Goal: Transaction & Acquisition: Purchase product/service

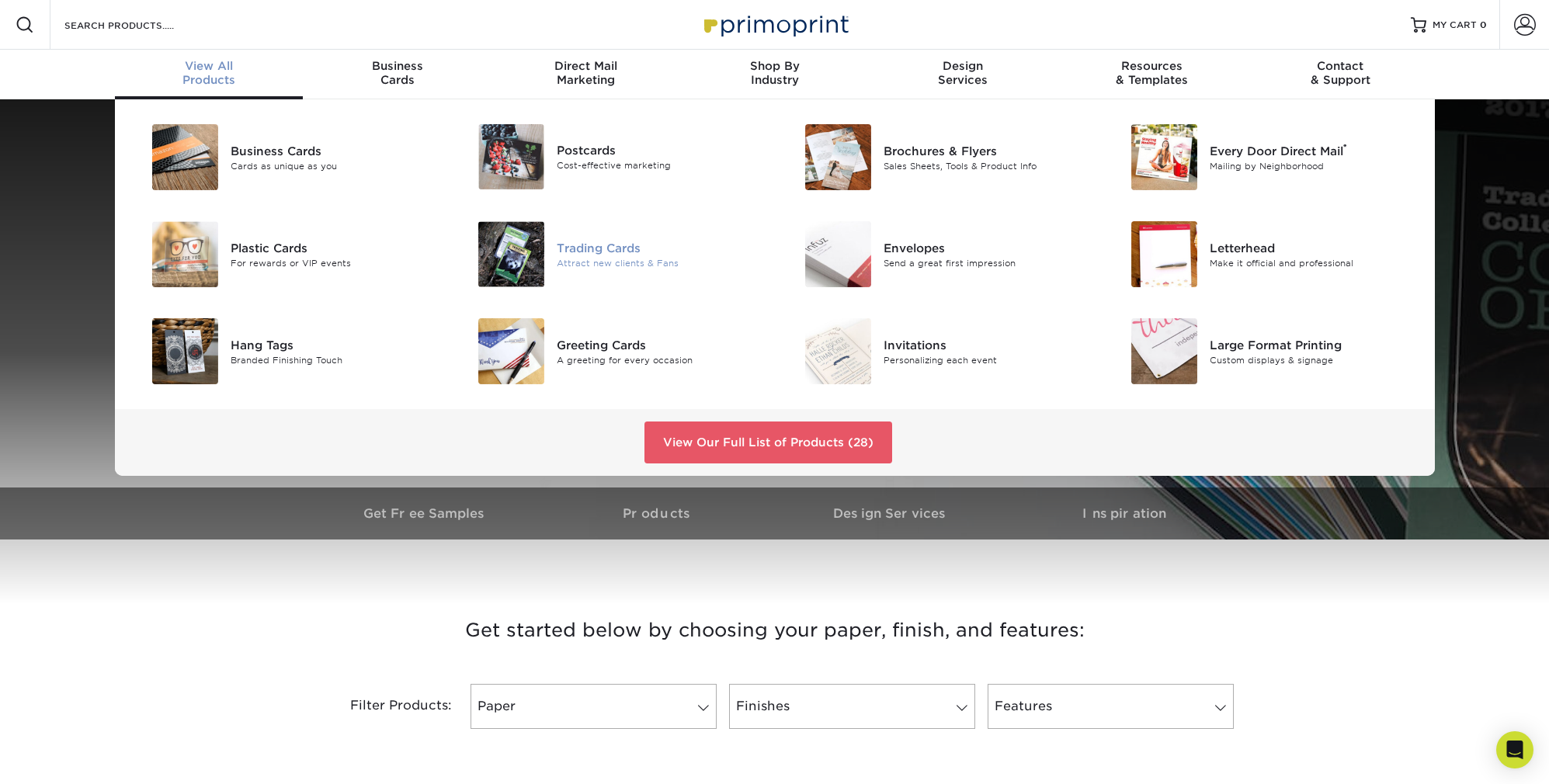
click at [606, 249] on div "Trading Cards" at bounding box center [660, 247] width 206 height 17
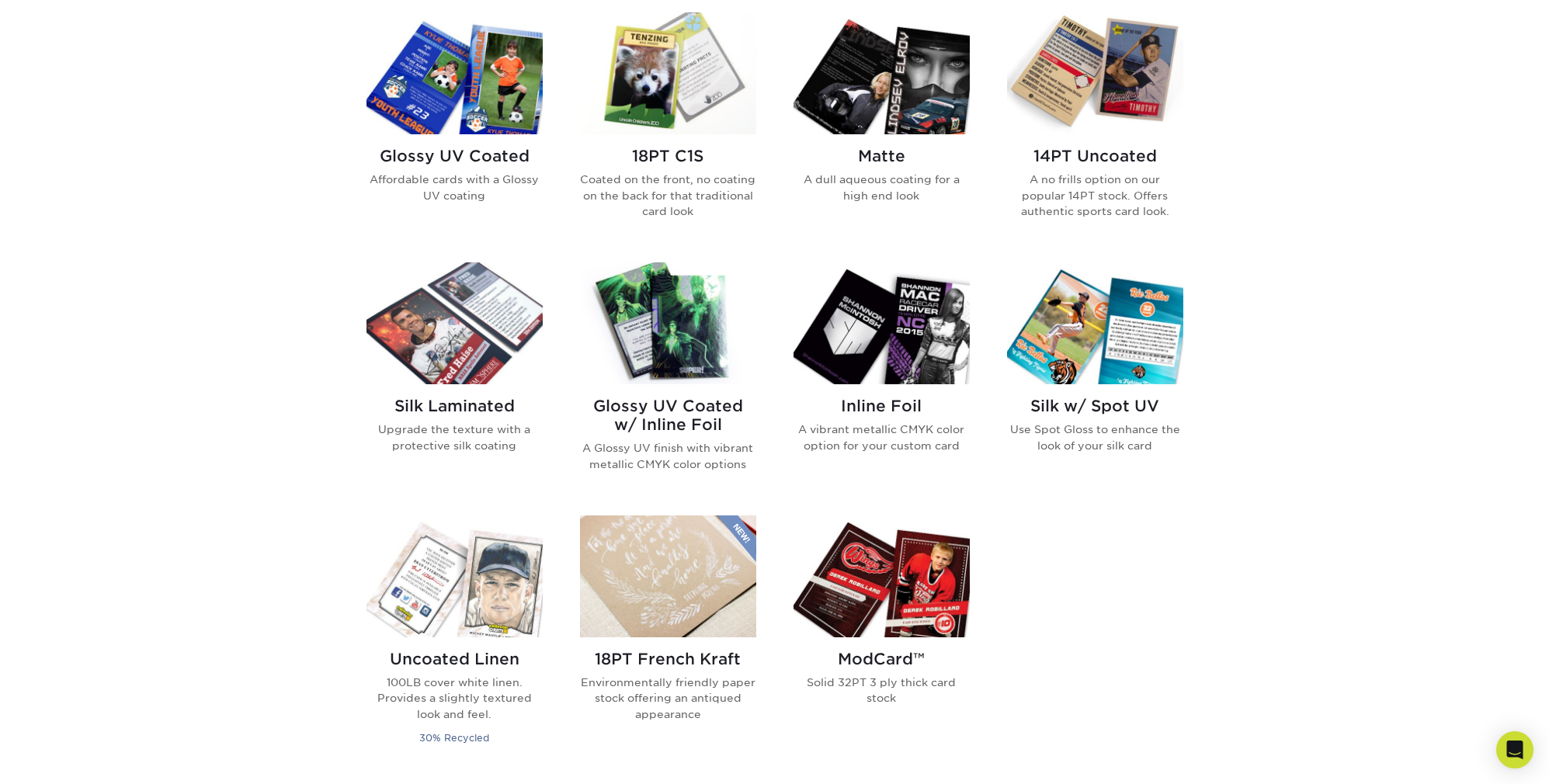
scroll to position [776, 0]
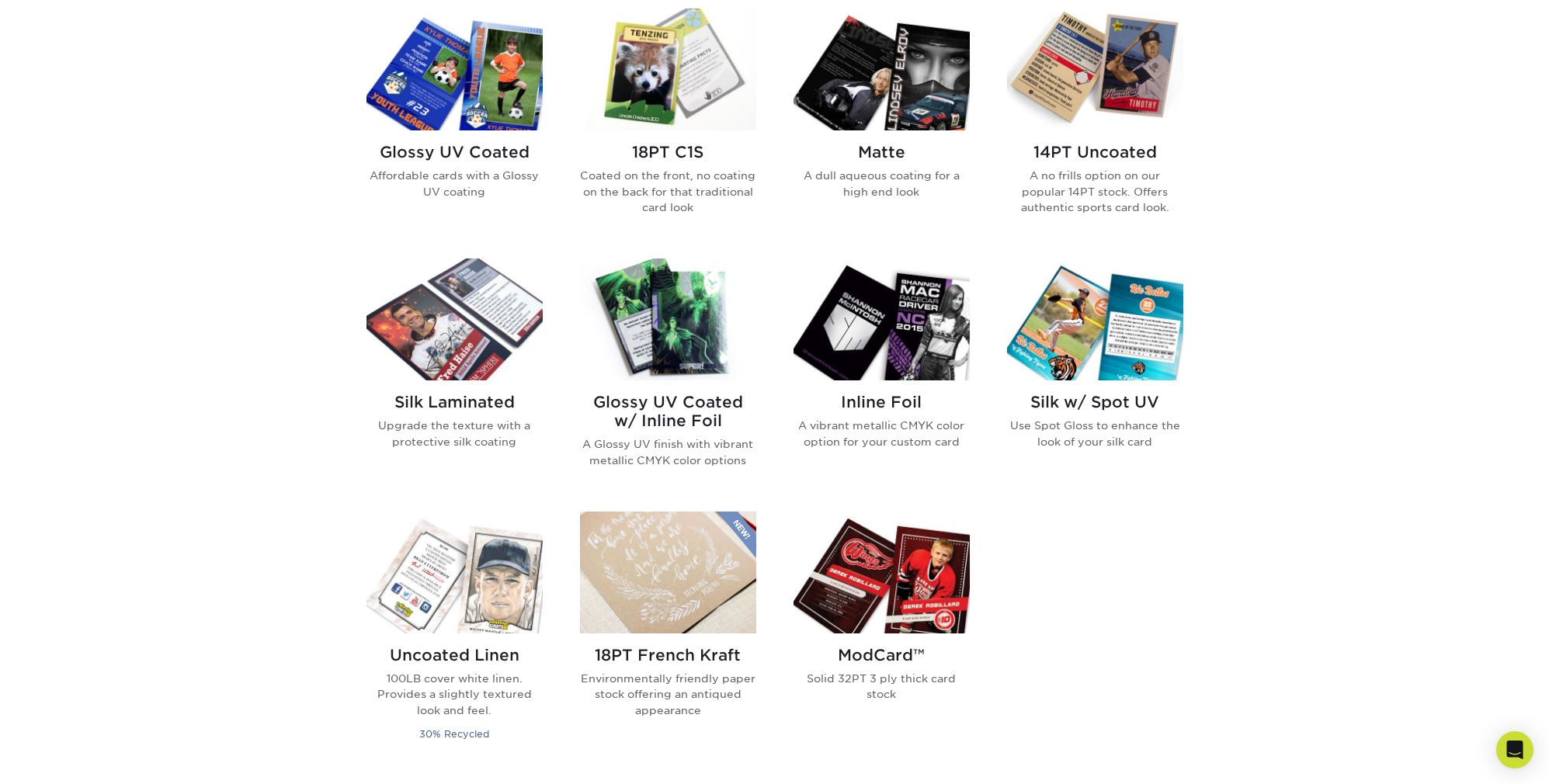
click at [450, 176] on p "Affordable cards with a Glossy UV coating" at bounding box center [455, 184] width 176 height 32
click at [671, 180] on p "Coated on the front, no coating on the back for that traditional card look" at bounding box center [668, 191] width 176 height 47
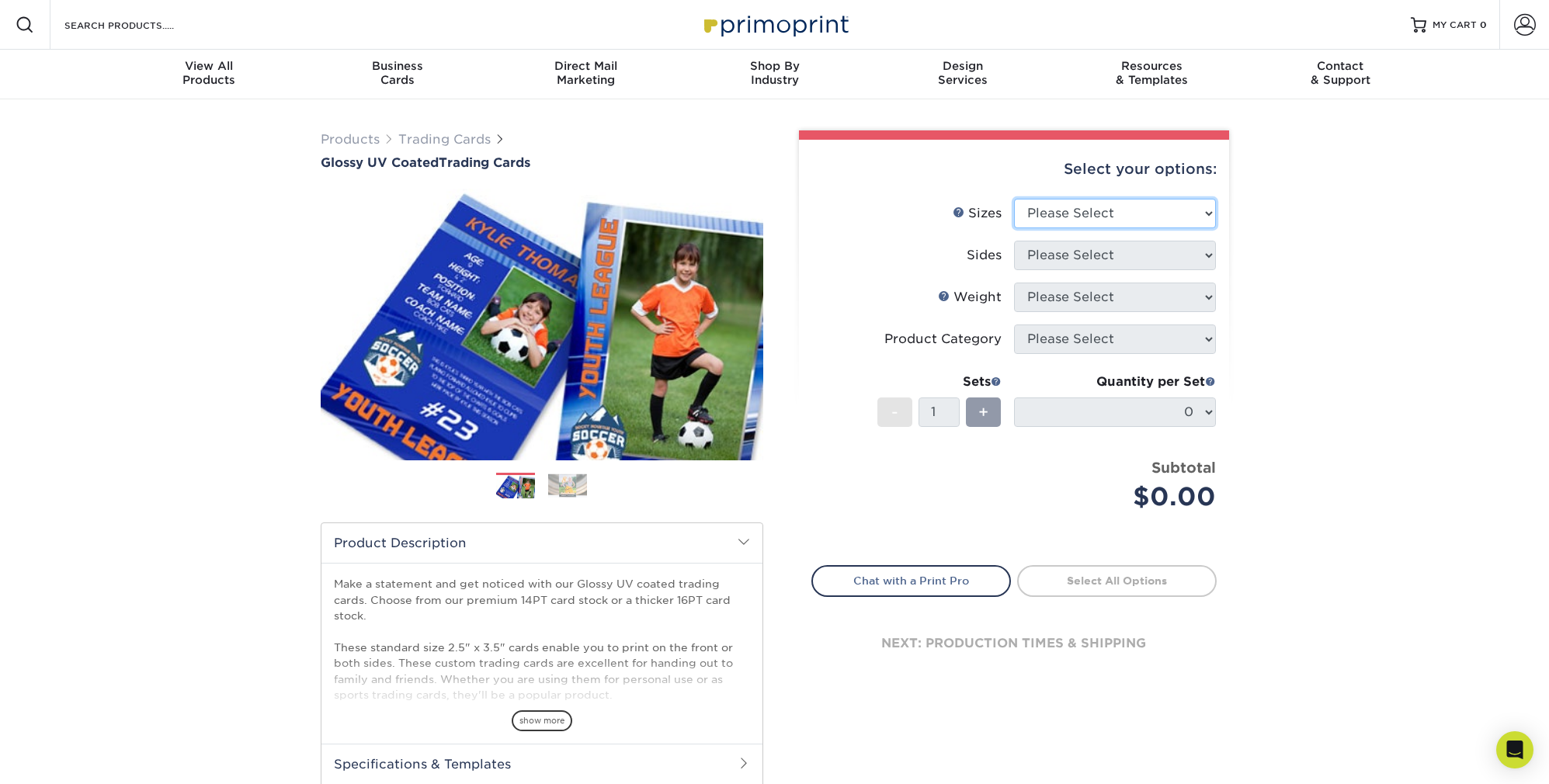
select select "2.50x3.50"
select select "13abbda7-1d64-4f25-8bb2-c179b224825d"
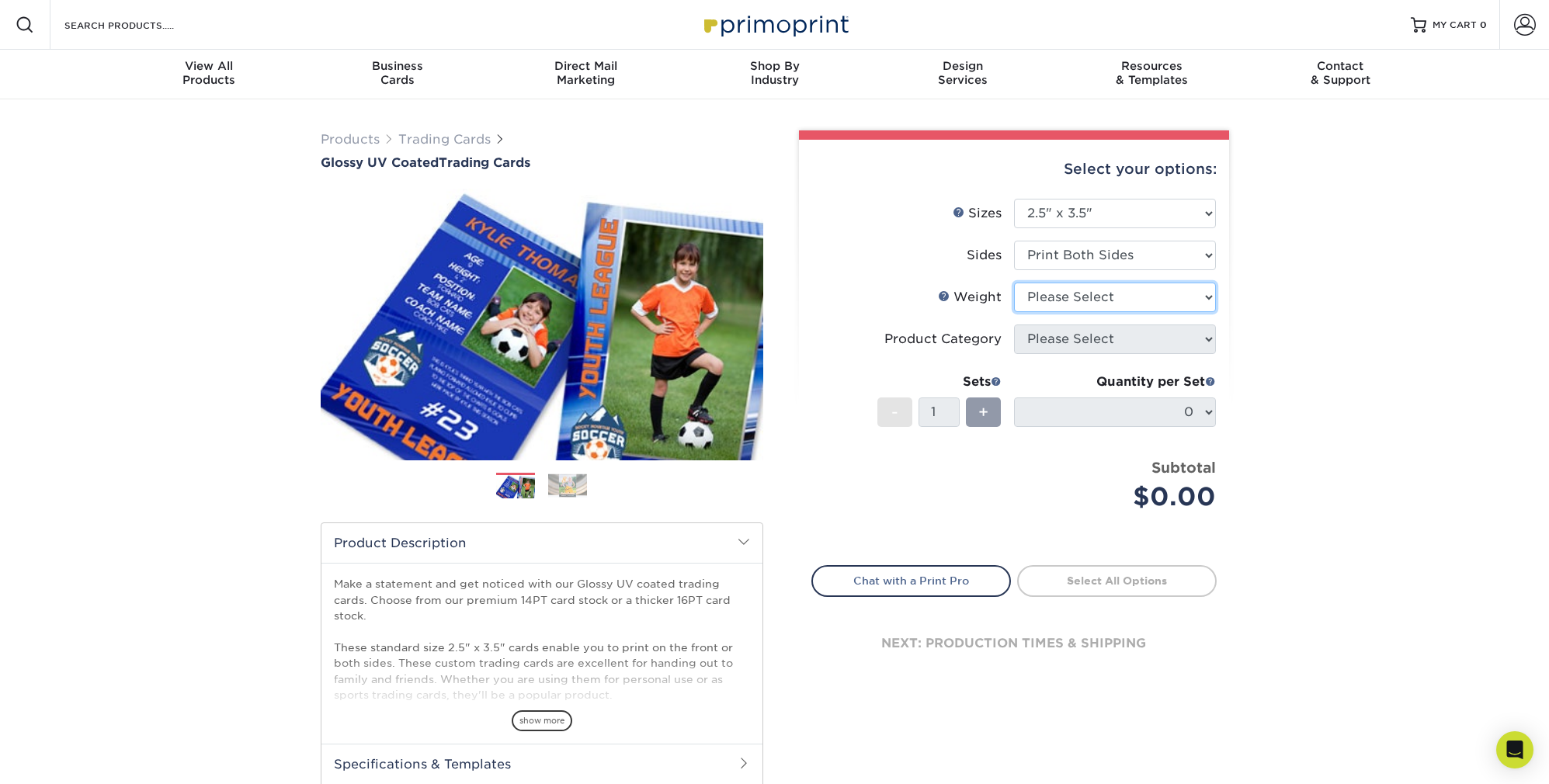
select select "16PT"
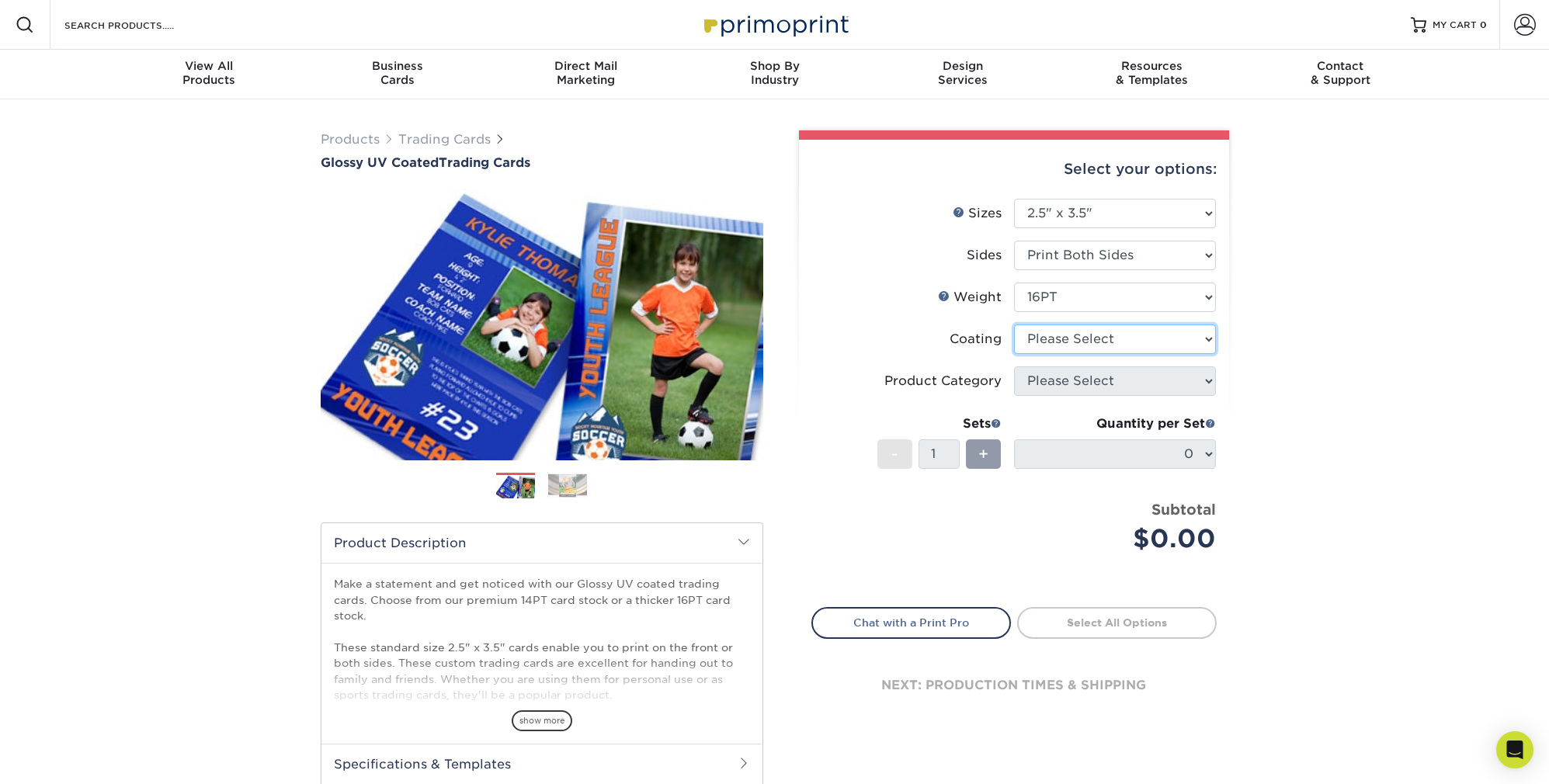
select select "ae367451-b2b8-45df-a344-0f05b6a12993"
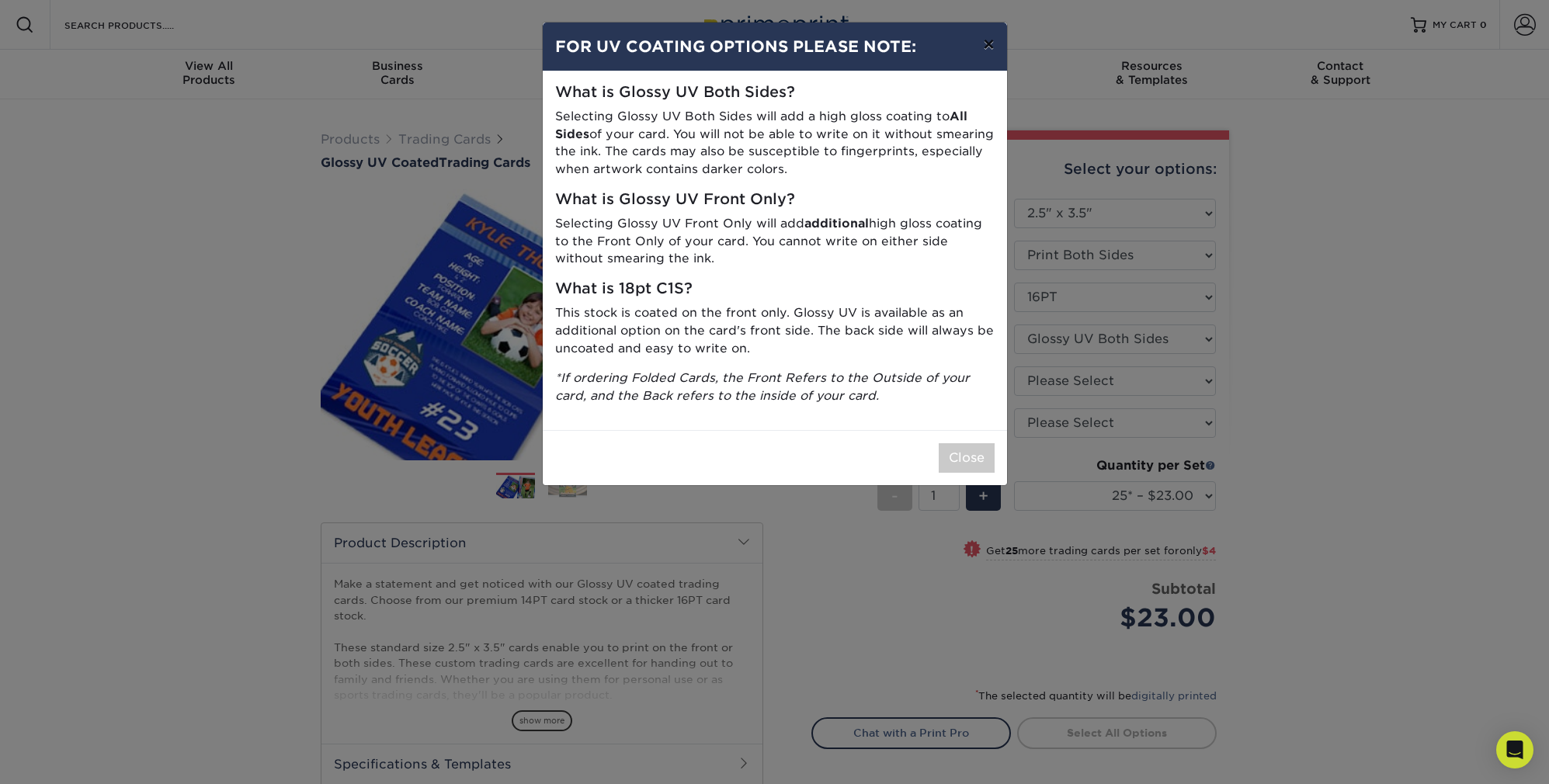
click at [988, 51] on button "×" at bounding box center [989, 44] width 36 height 44
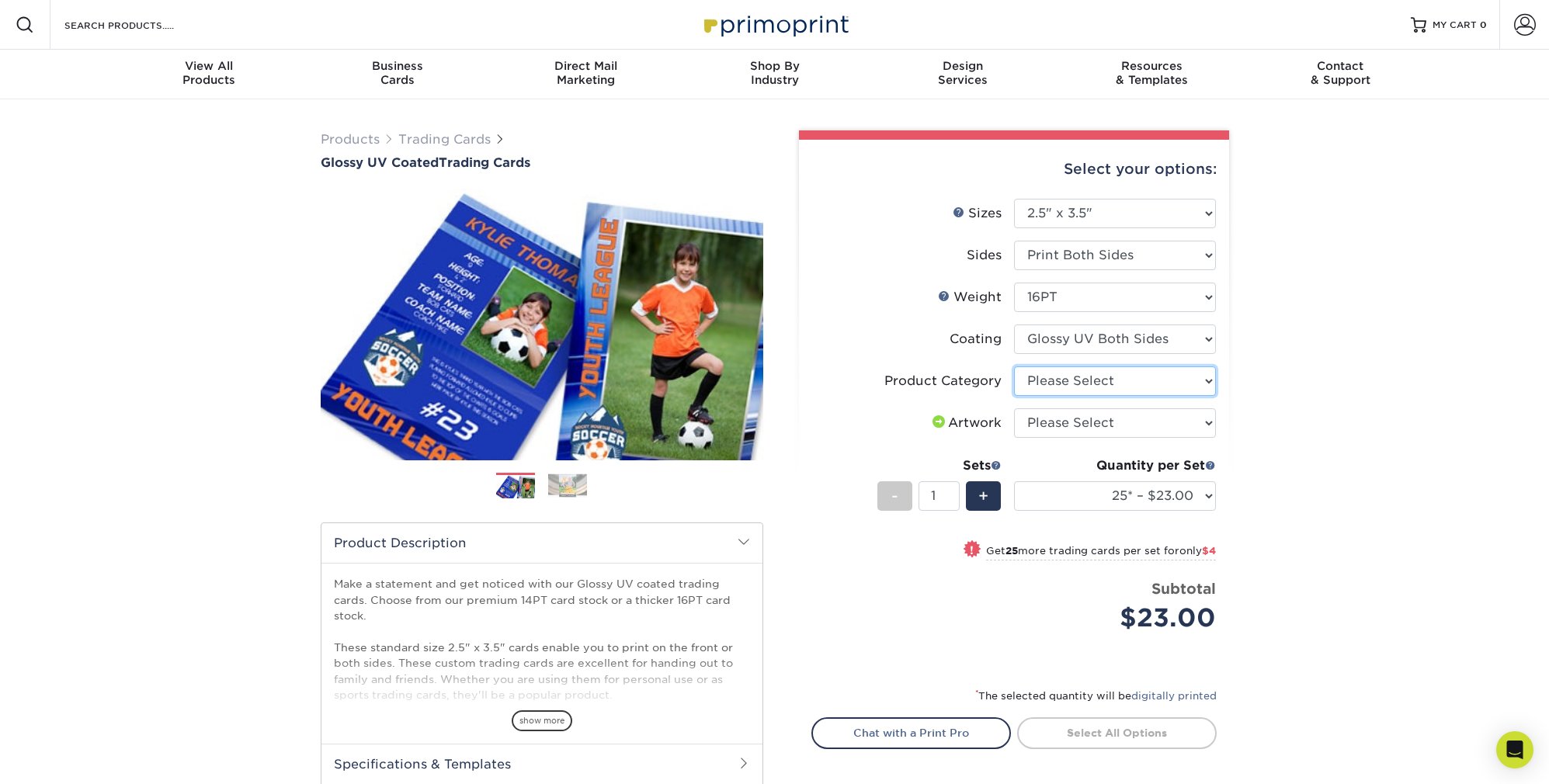
select select "c2f9bce9-36c2-409d-b101-c29d9d031e18"
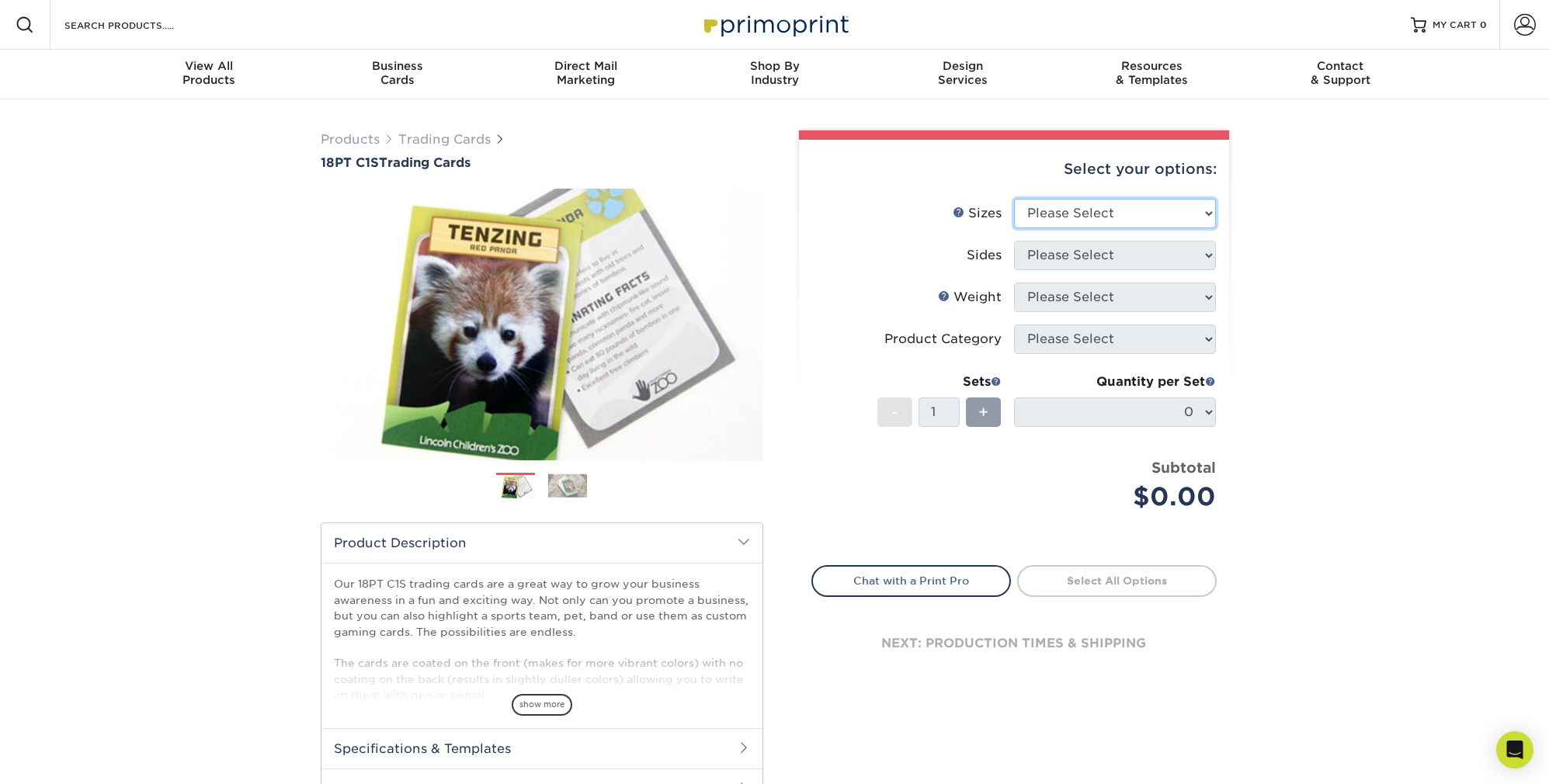
select select "2.50x3.50"
select select "13abbda7-1d64-4f25-8bb2-c179b224825d"
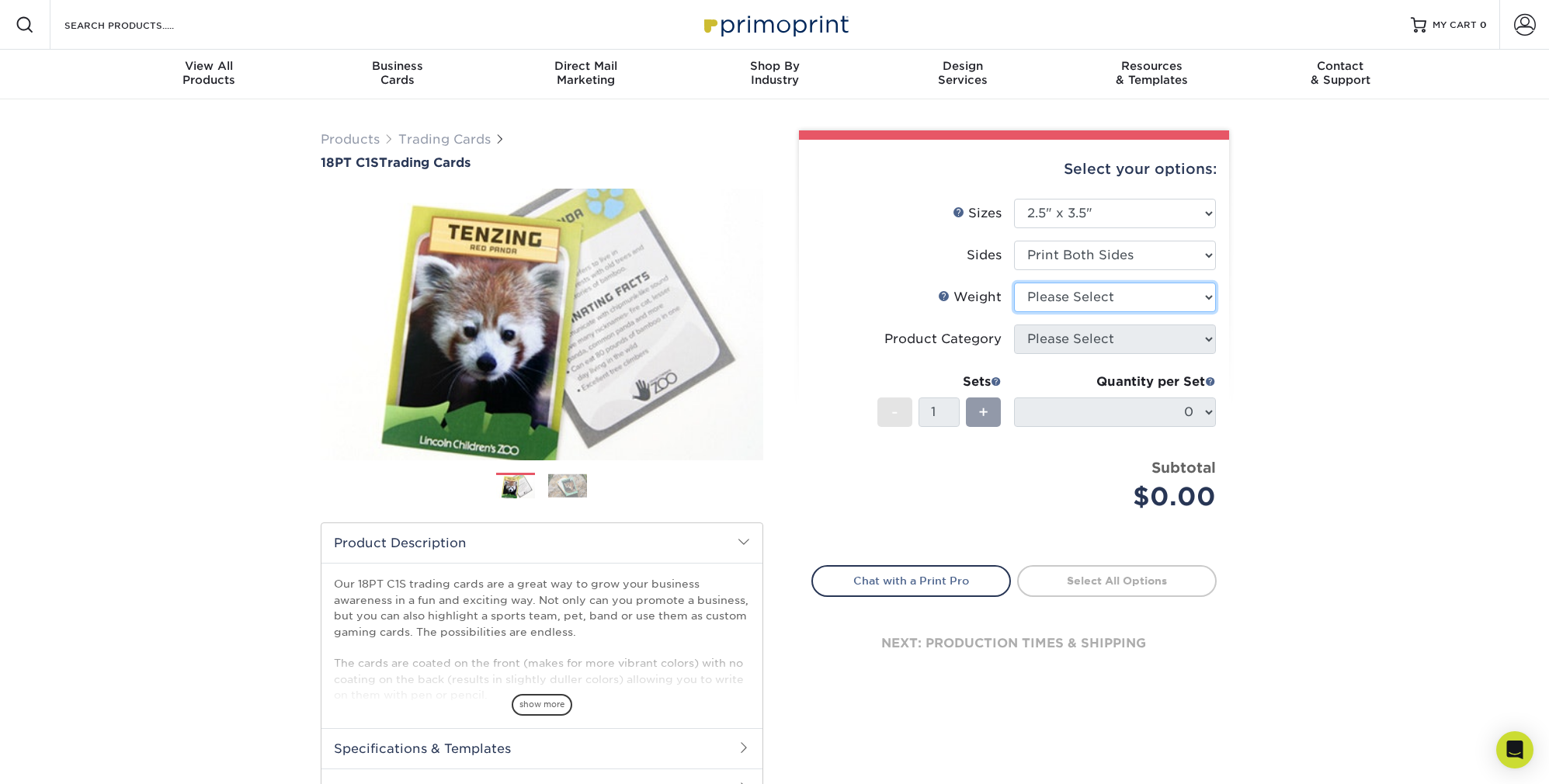
select select "18PTC1S"
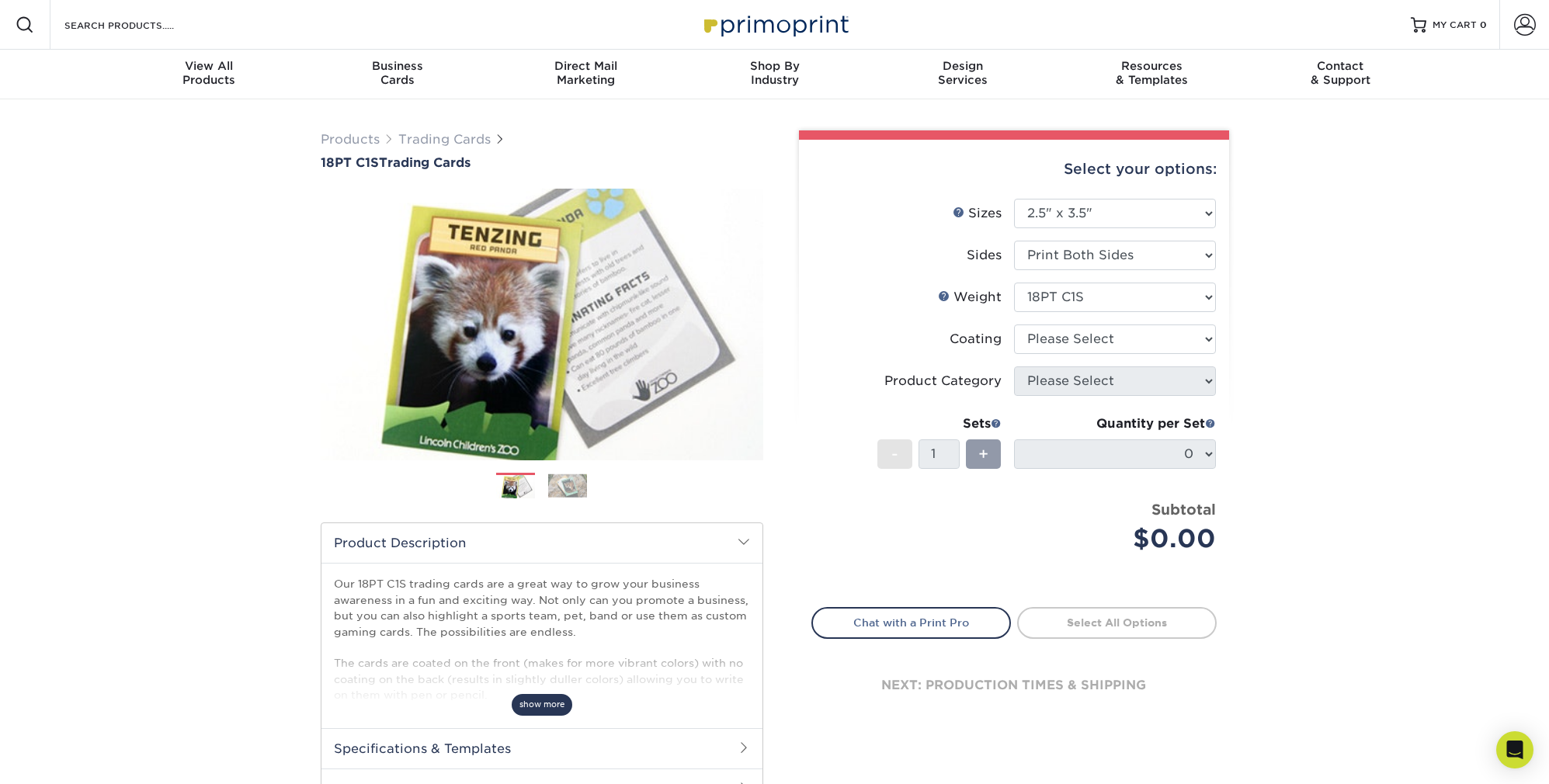
click at [549, 705] on span "show more" at bounding box center [542, 705] width 60 height 21
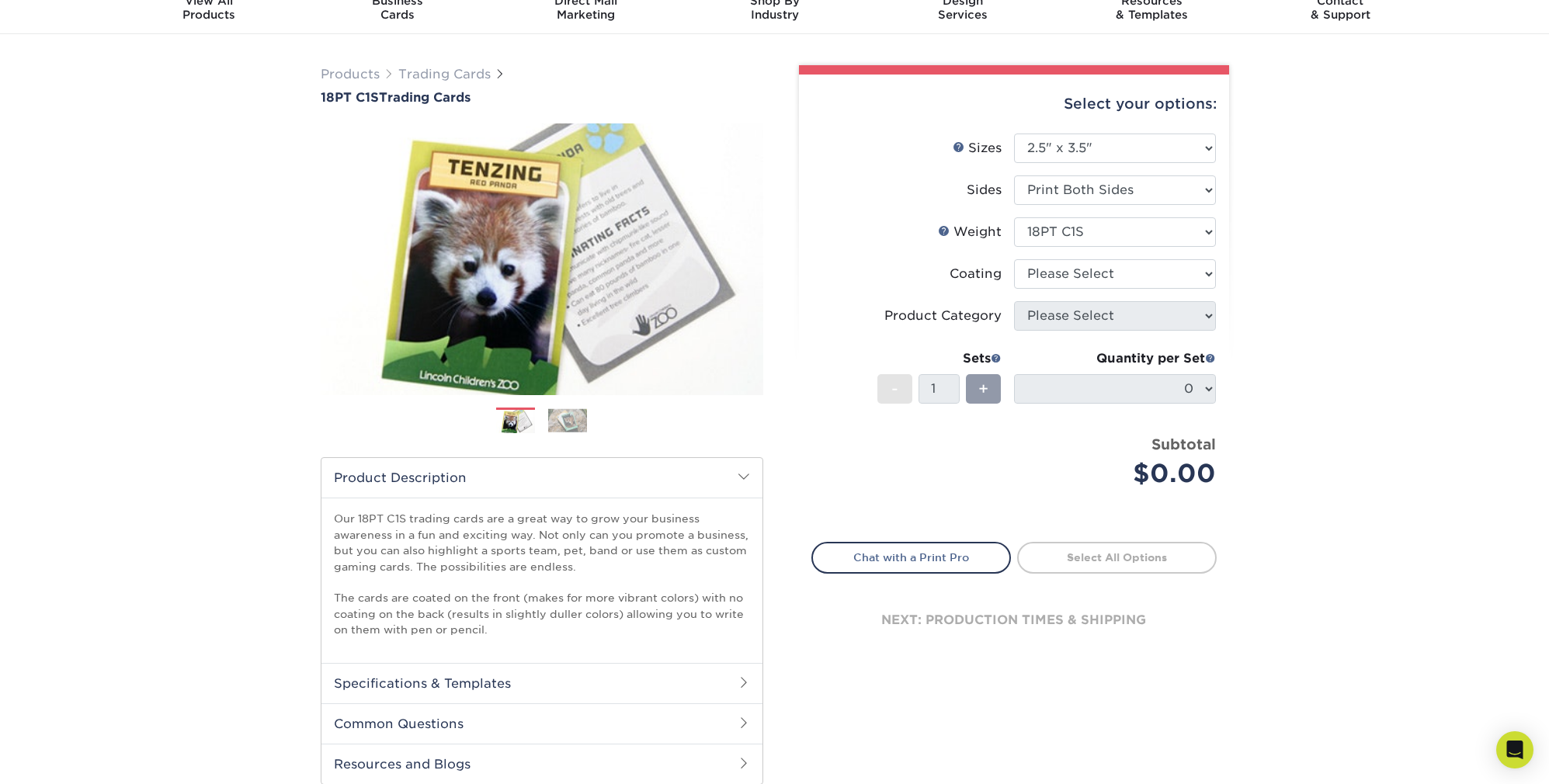
scroll to position [65, 0]
select select "3e7618de-abca-4bda-9f97-8b9129e913d8"
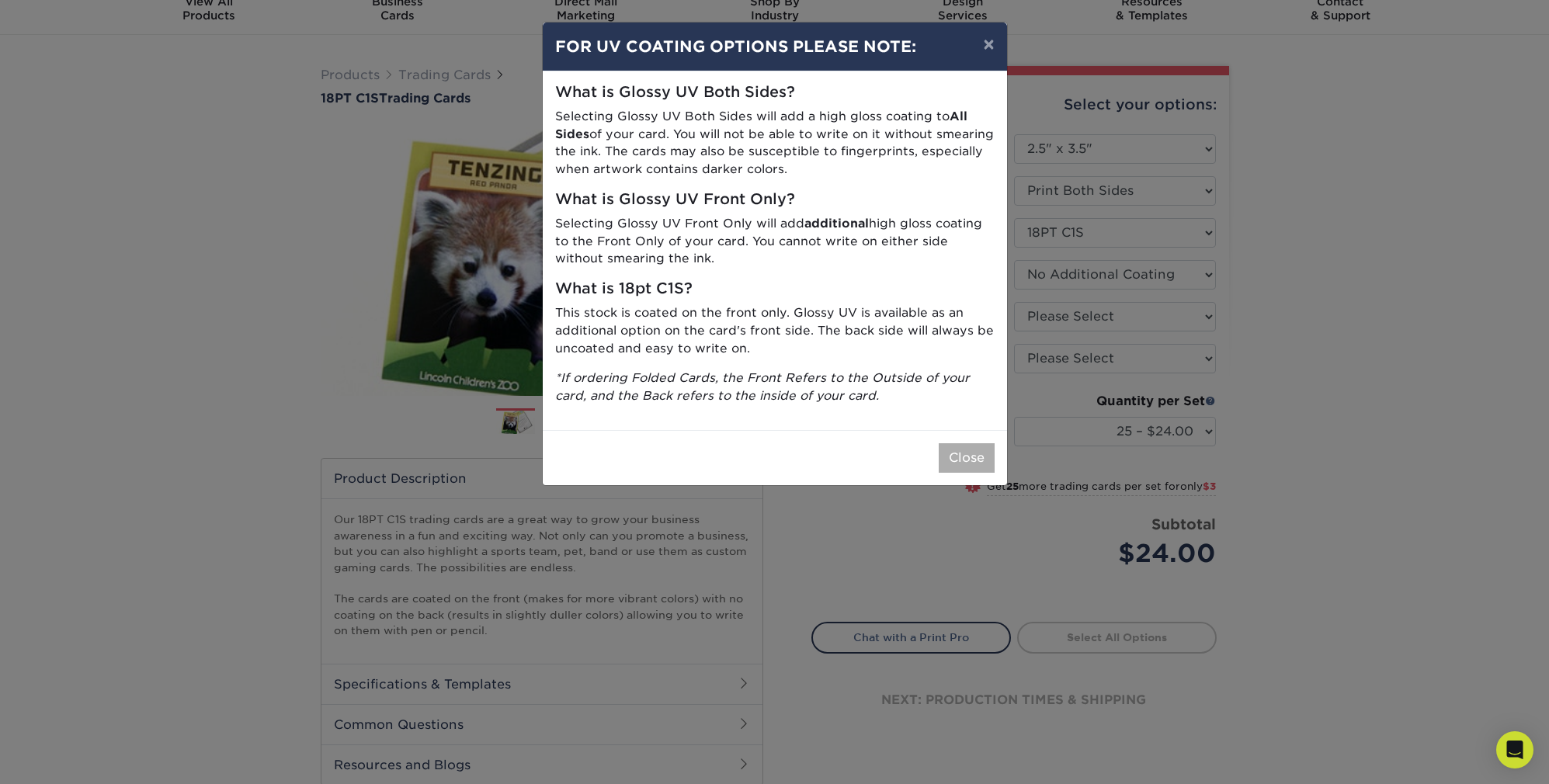
click at [965, 456] on button "Close" at bounding box center [966, 457] width 56 height 29
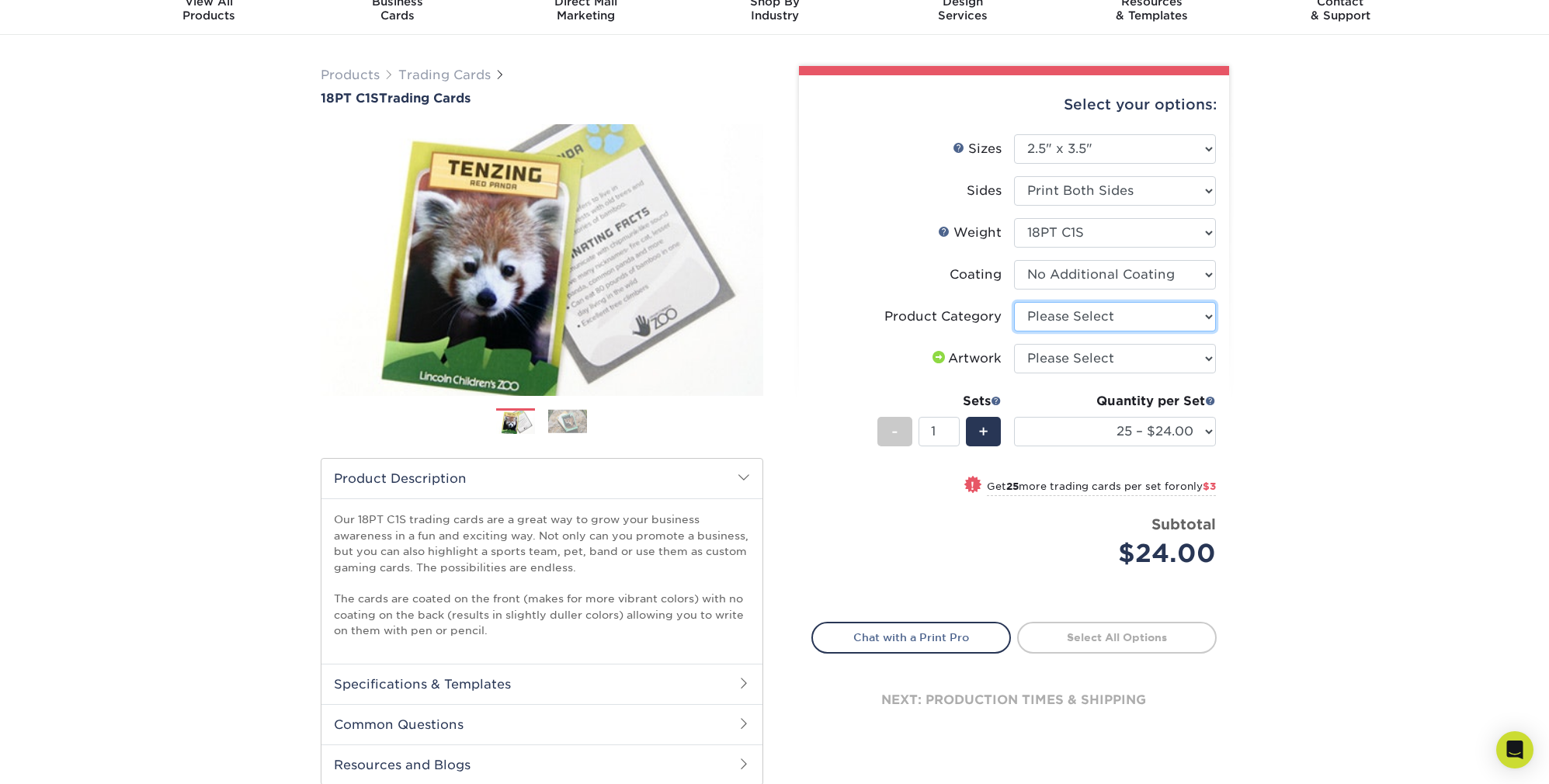
select select "c2f9bce9-36c2-409d-b101-c29d9d031e18"
select select "upload"
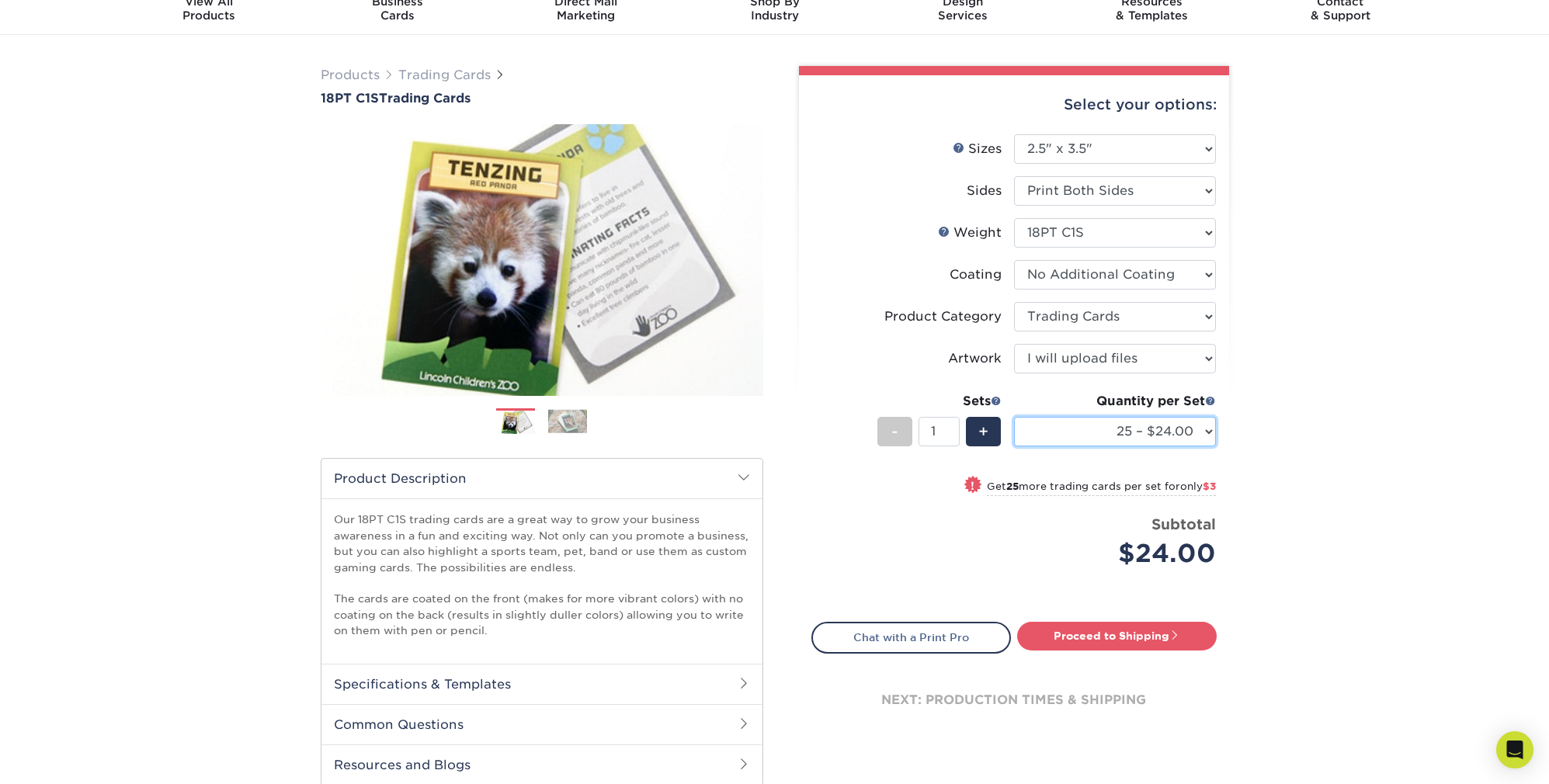
select select "50 – $27.00"
click at [953, 429] on input "2" at bounding box center [939, 431] width 41 height 29
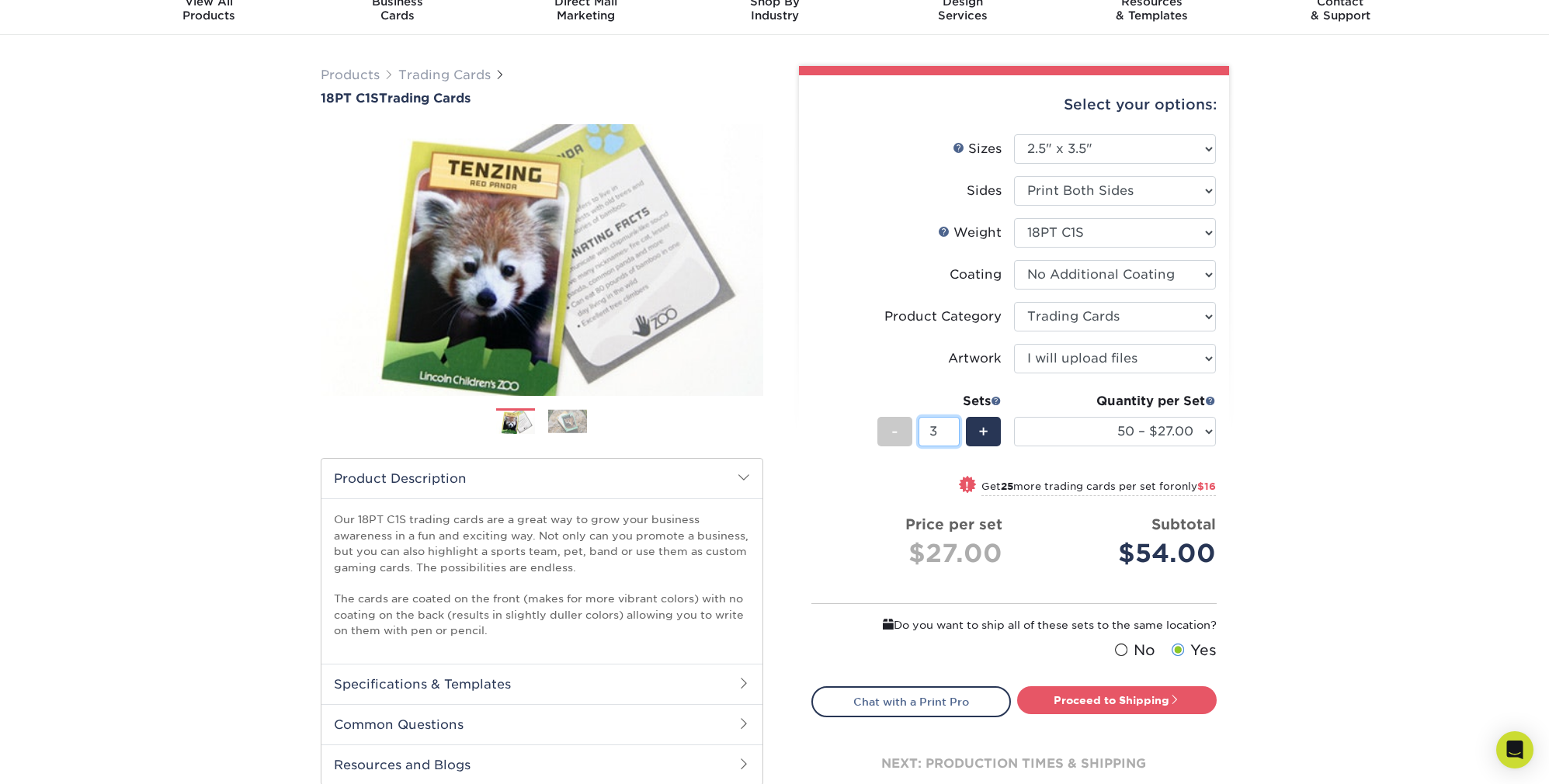
click at [953, 429] on input "3" at bounding box center [939, 431] width 41 height 29
click at [953, 429] on input "4" at bounding box center [939, 431] width 41 height 29
click at [953, 429] on input "5" at bounding box center [939, 431] width 41 height 29
click at [953, 429] on input "6" at bounding box center [939, 431] width 41 height 29
type input "7"
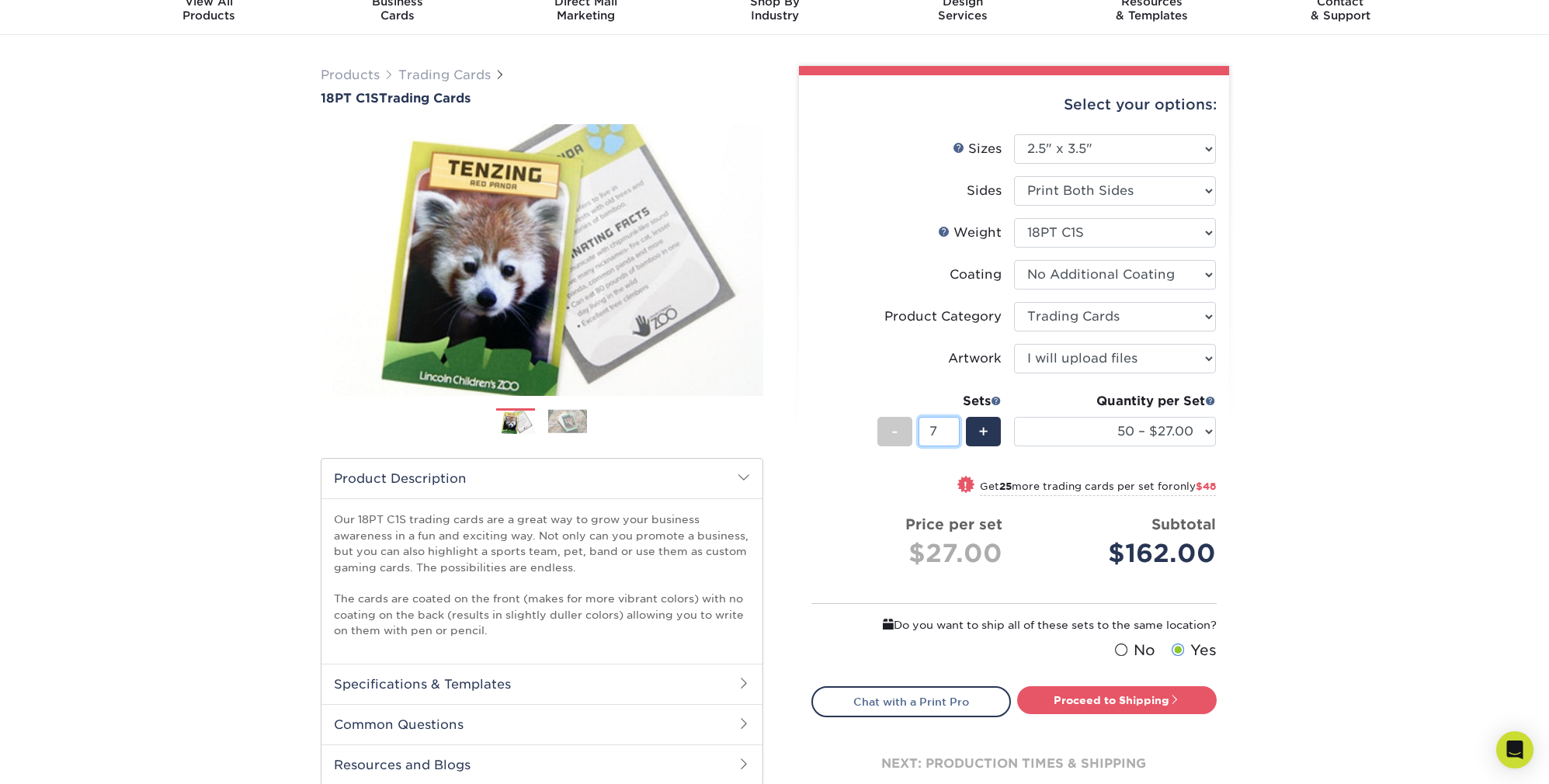
click at [953, 429] on input "7" at bounding box center [939, 431] width 41 height 29
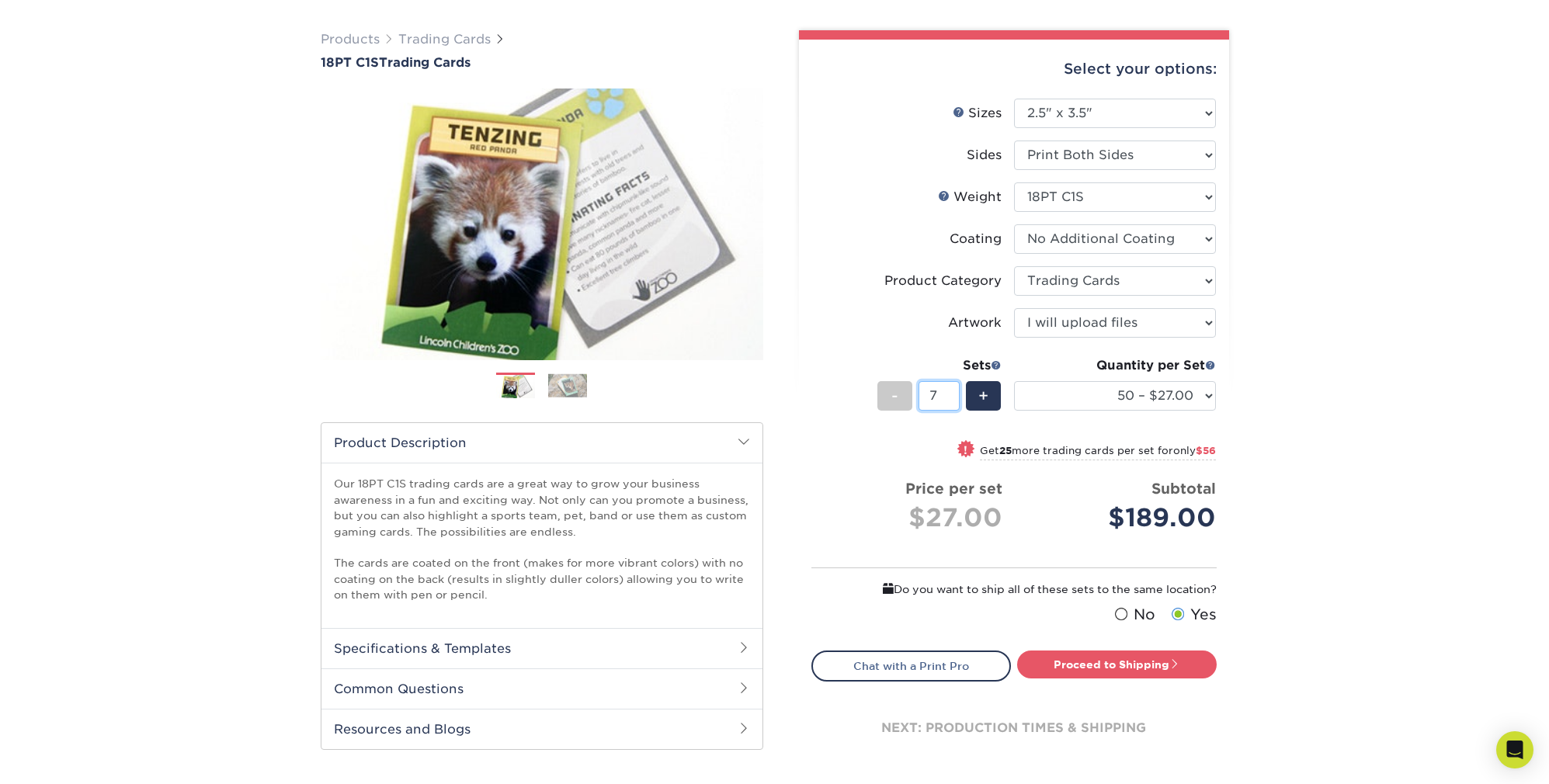
scroll to position [100, 0]
click at [1133, 666] on link "Proceed to Shipping" at bounding box center [1116, 664] width 200 height 28
type input "Set 1"
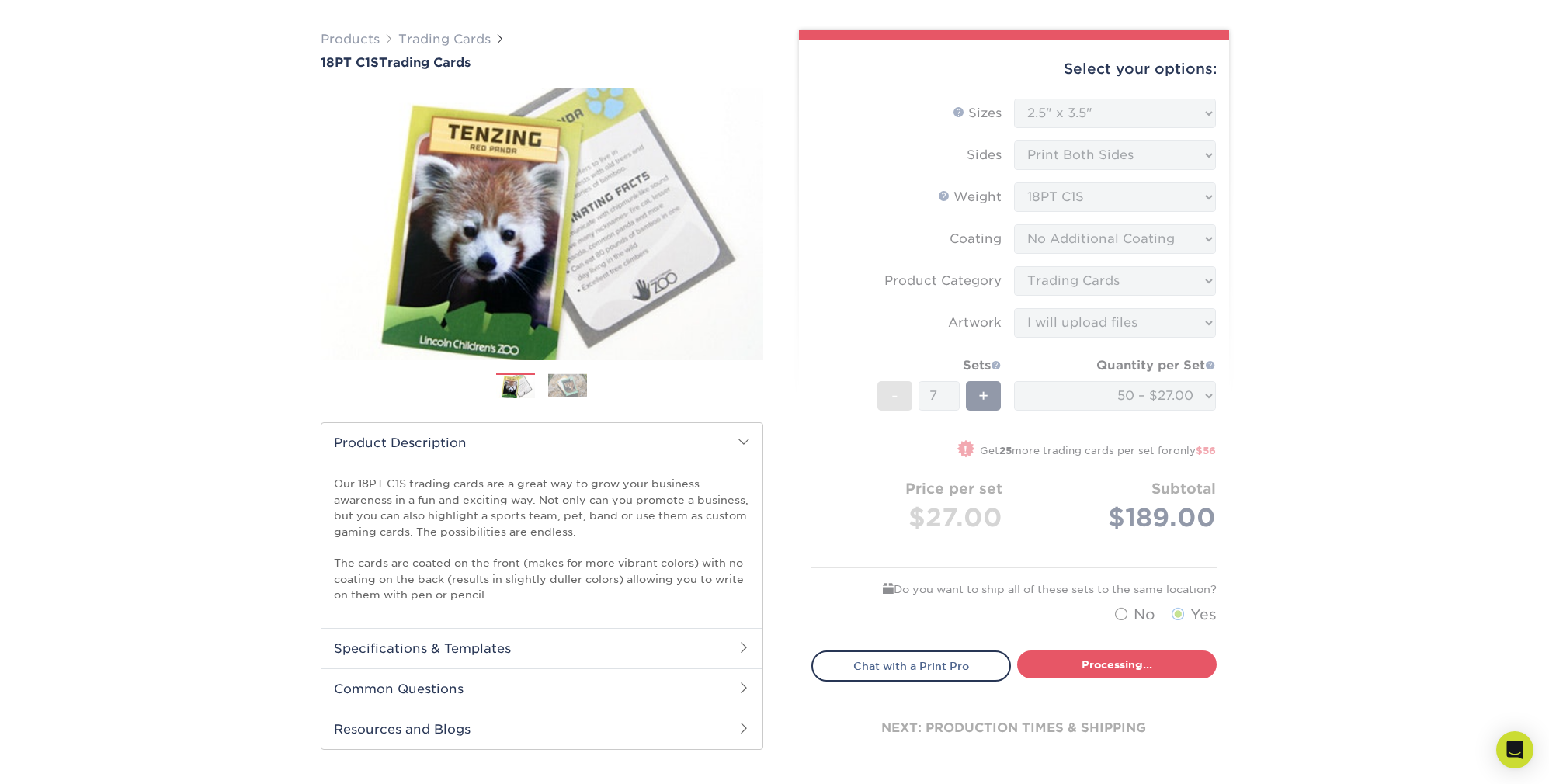
select select "50ca3b38-519f-4a13-b49e-ce381fc4938e"
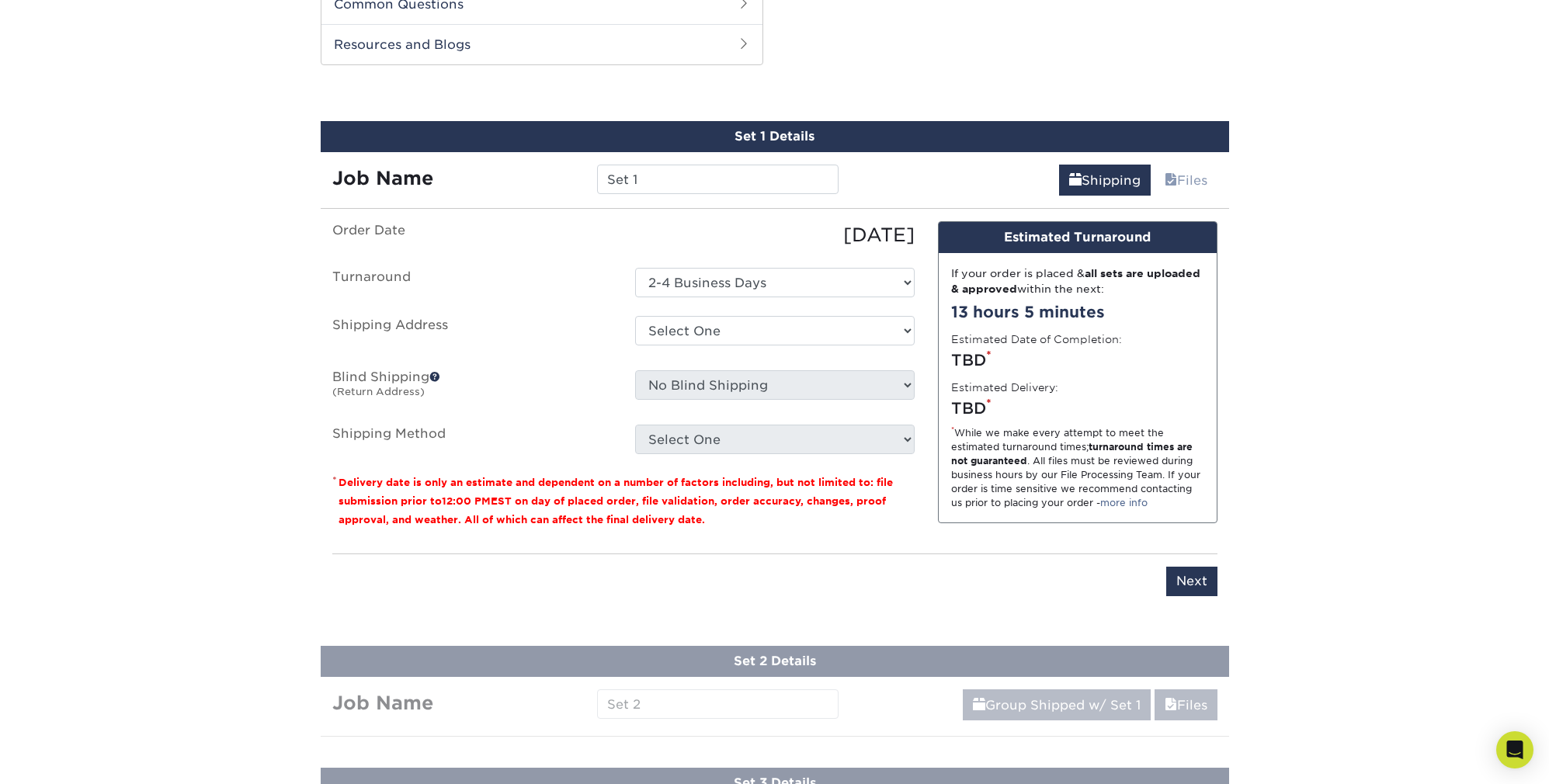
scroll to position [790, 0]
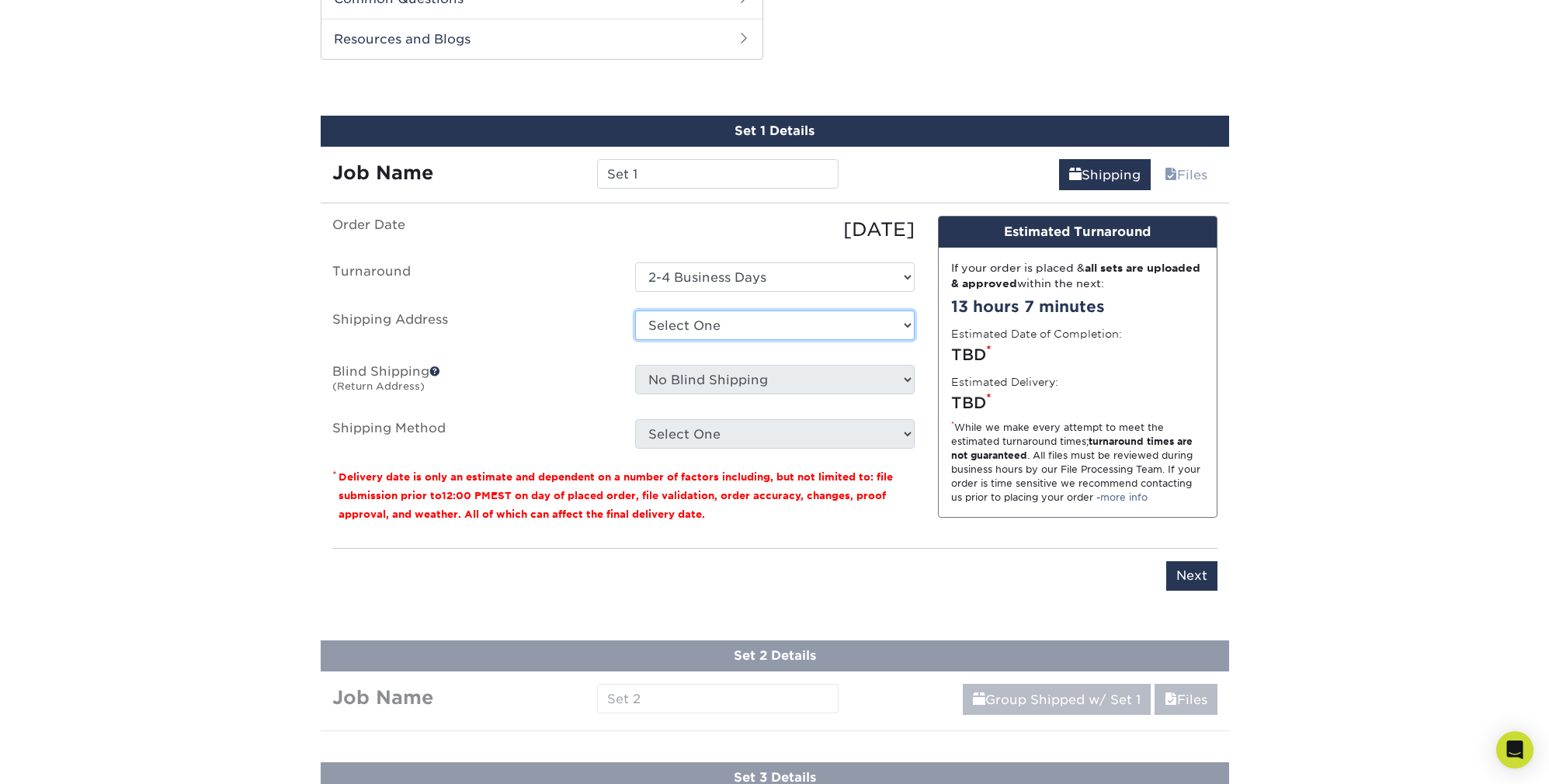
select select "newaddress"
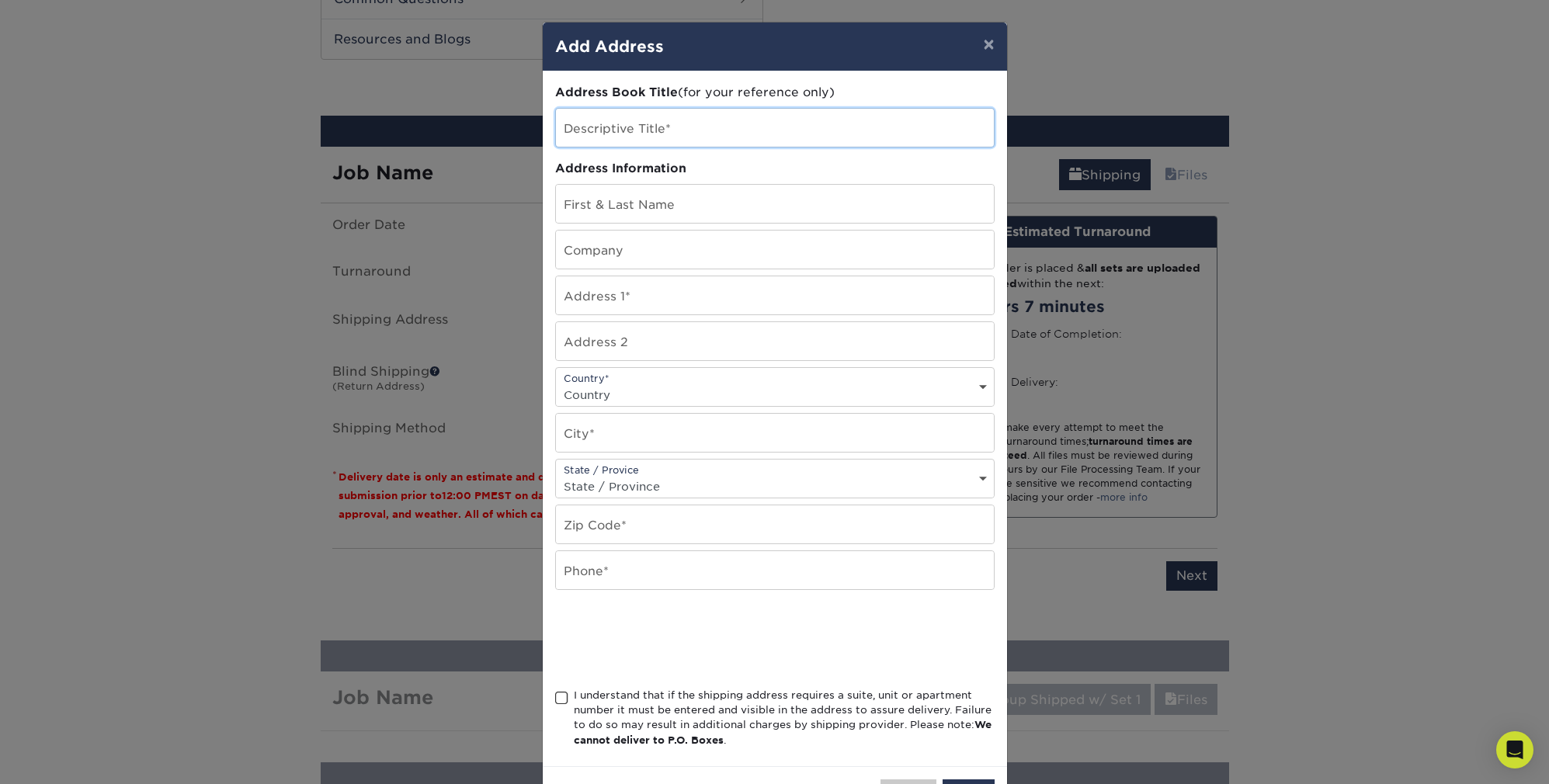
click at [687, 129] on input "text" at bounding box center [774, 127] width 438 height 38
type input "Galaxy Girl Creates"
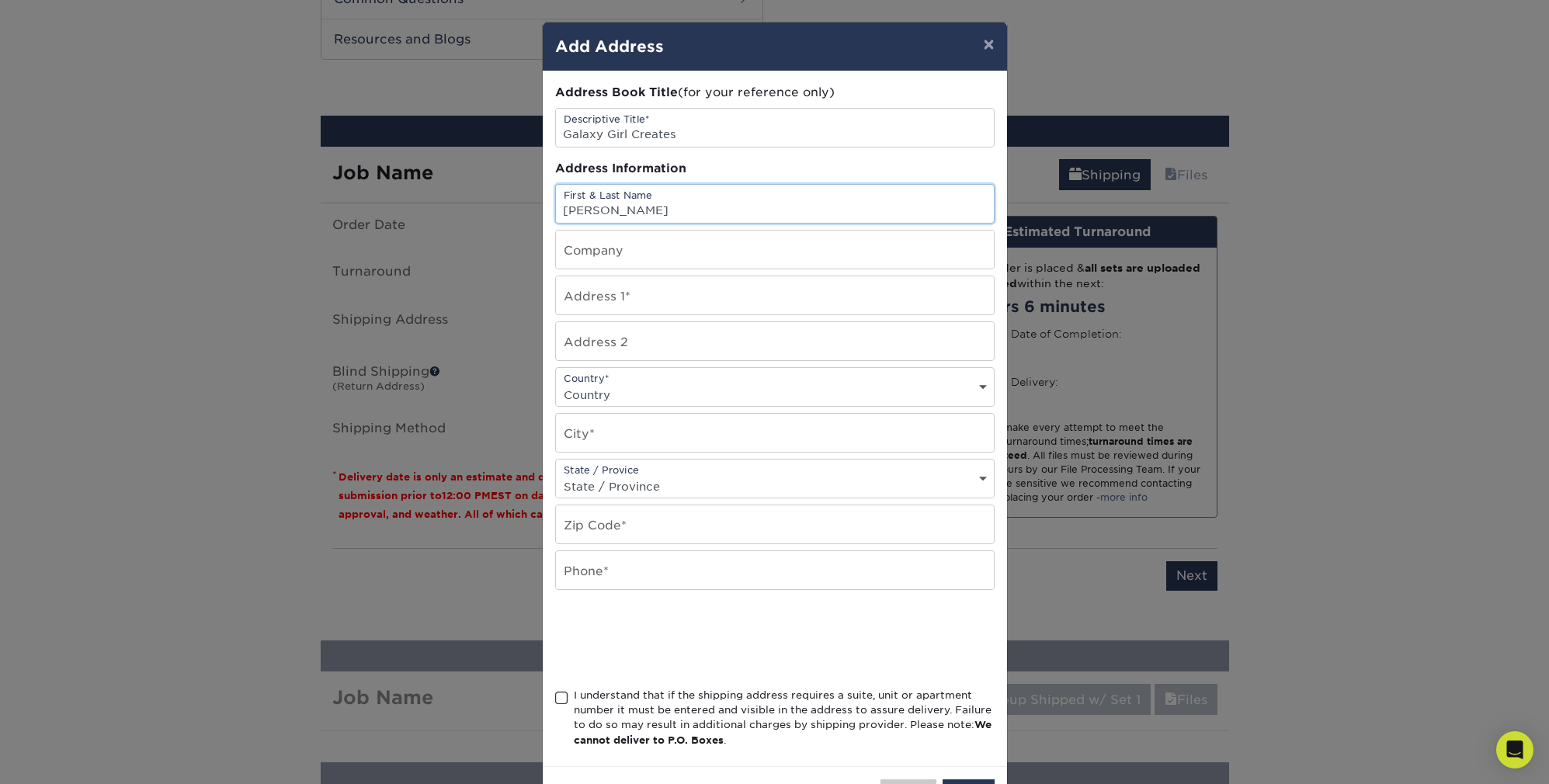
type input "[PERSON_NAME]"
type input "Galaxy Girl Creates"
type input "[STREET_ADDRESS]"
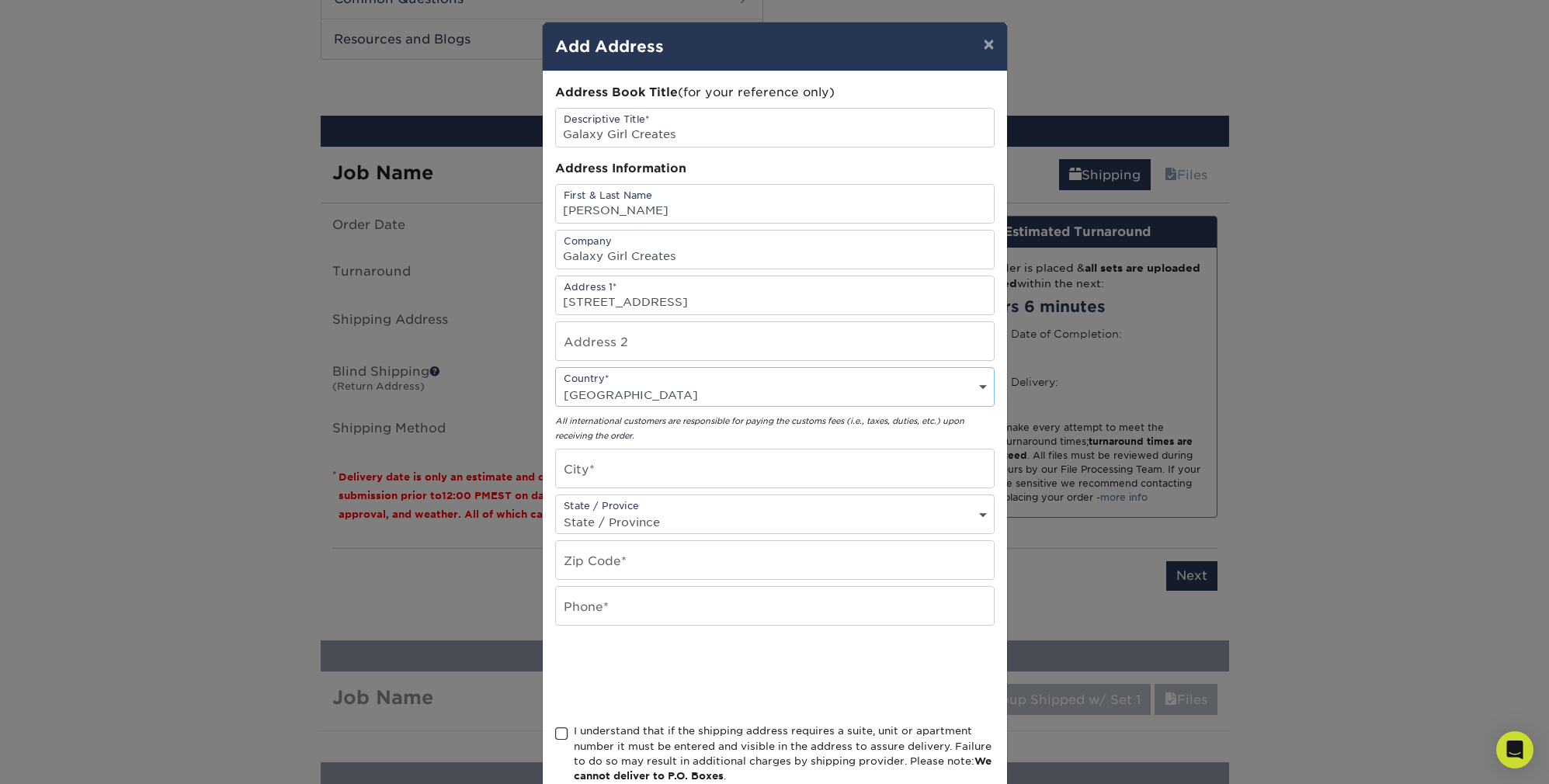
select select "US"
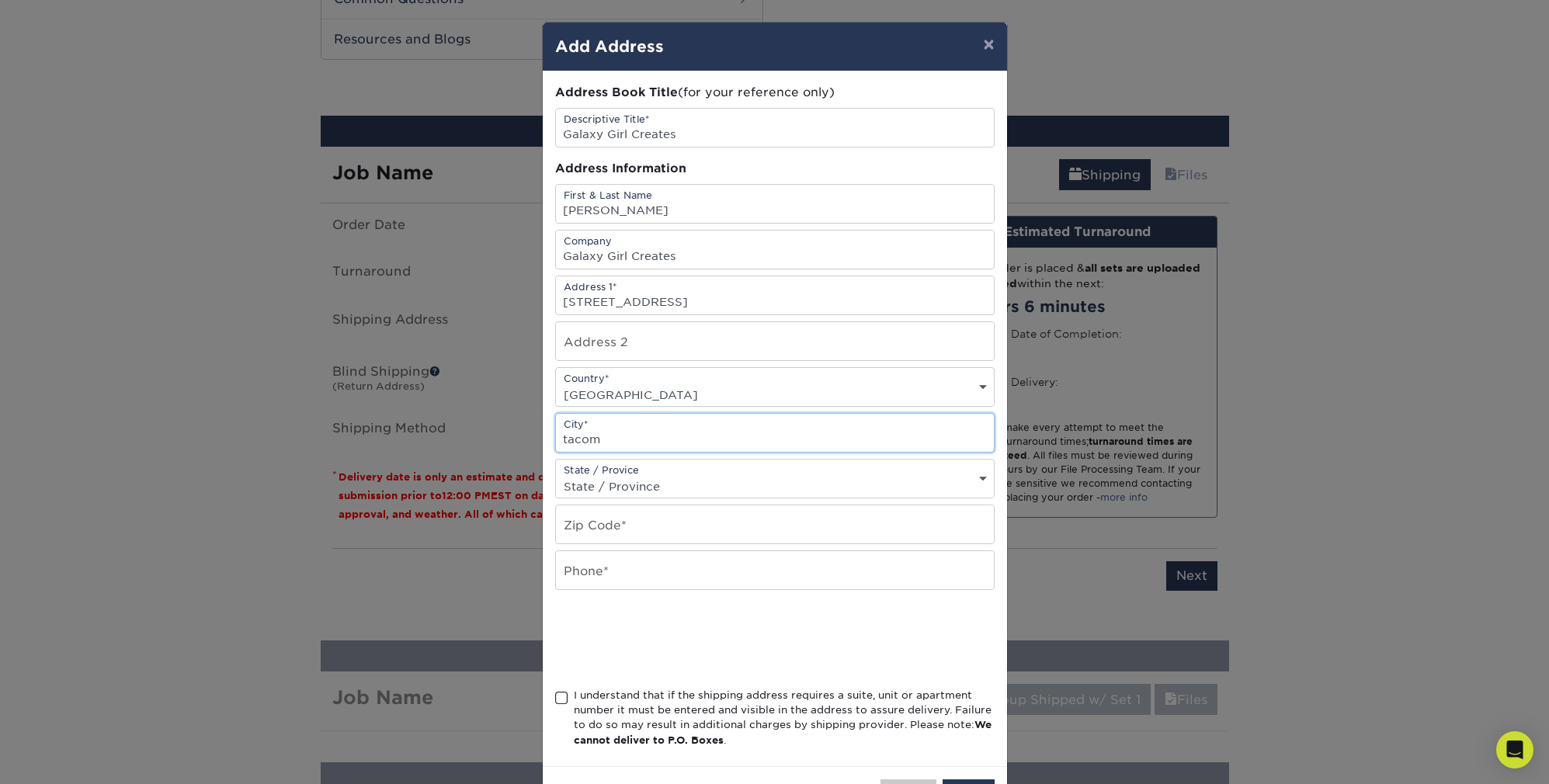
type input "tacoma"
type input "Tacoma"
select select "WA"
type input "98422"
click at [888, 616] on div at bounding box center [774, 638] width 440 height 60
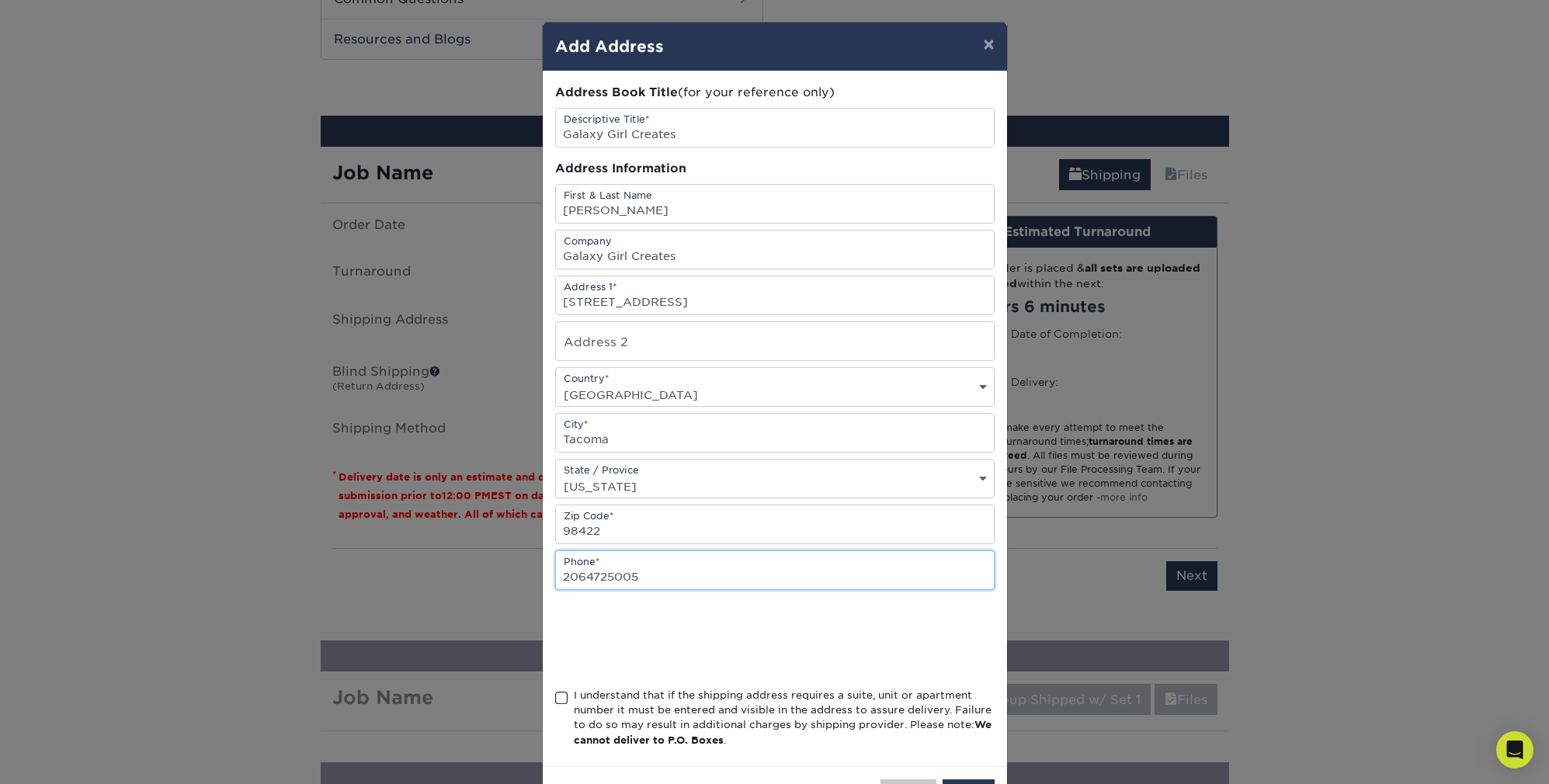
type input "2064725005"
click at [563, 702] on span at bounding box center [561, 698] width 13 height 15
click at [0, 0] on input "I understand that if the shipping address requires a suite, unit or apartment n…" at bounding box center [0, 0] width 0 height 0
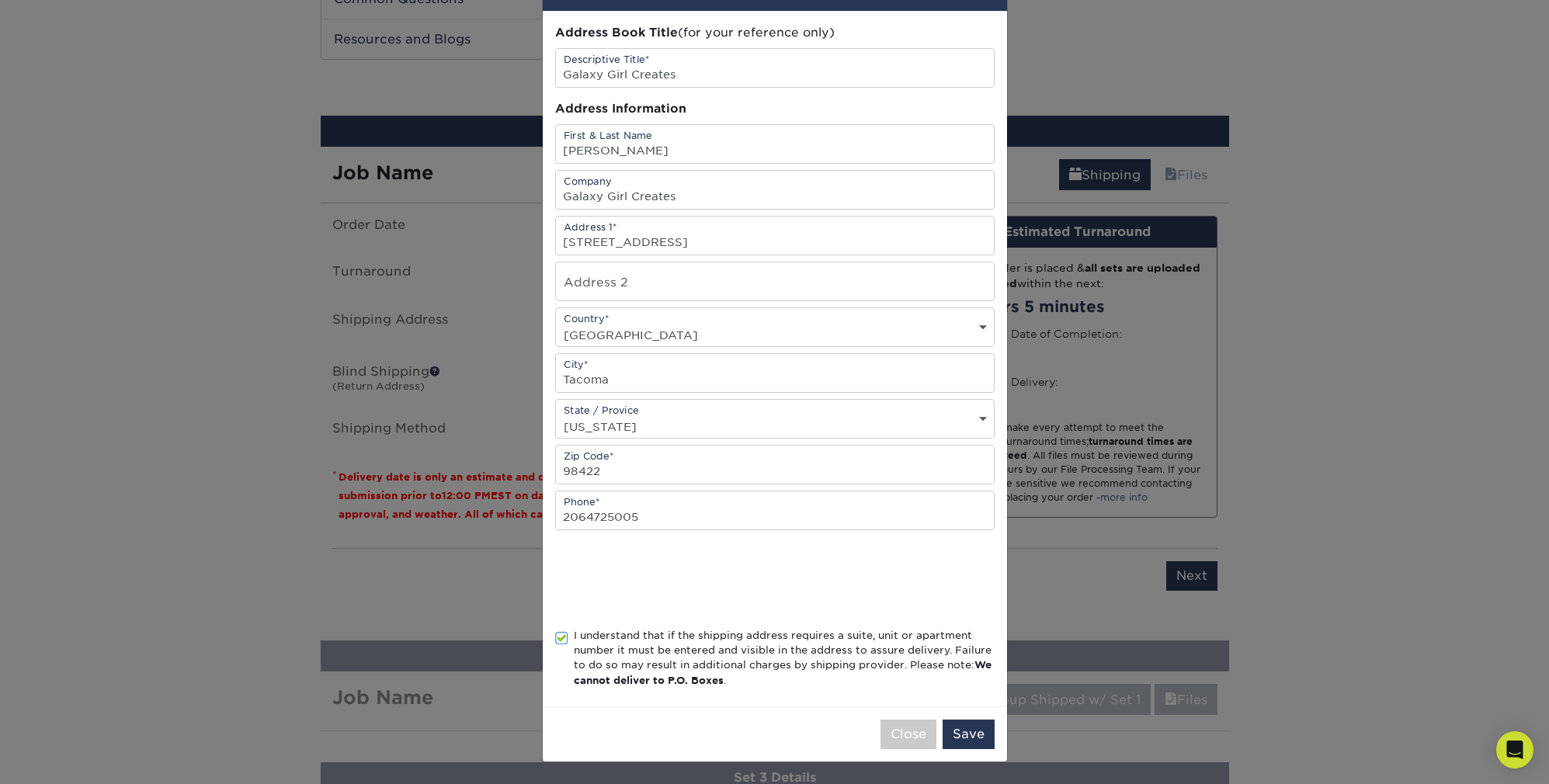
scroll to position [64, 0]
click at [982, 744] on button "Save" at bounding box center [968, 733] width 52 height 29
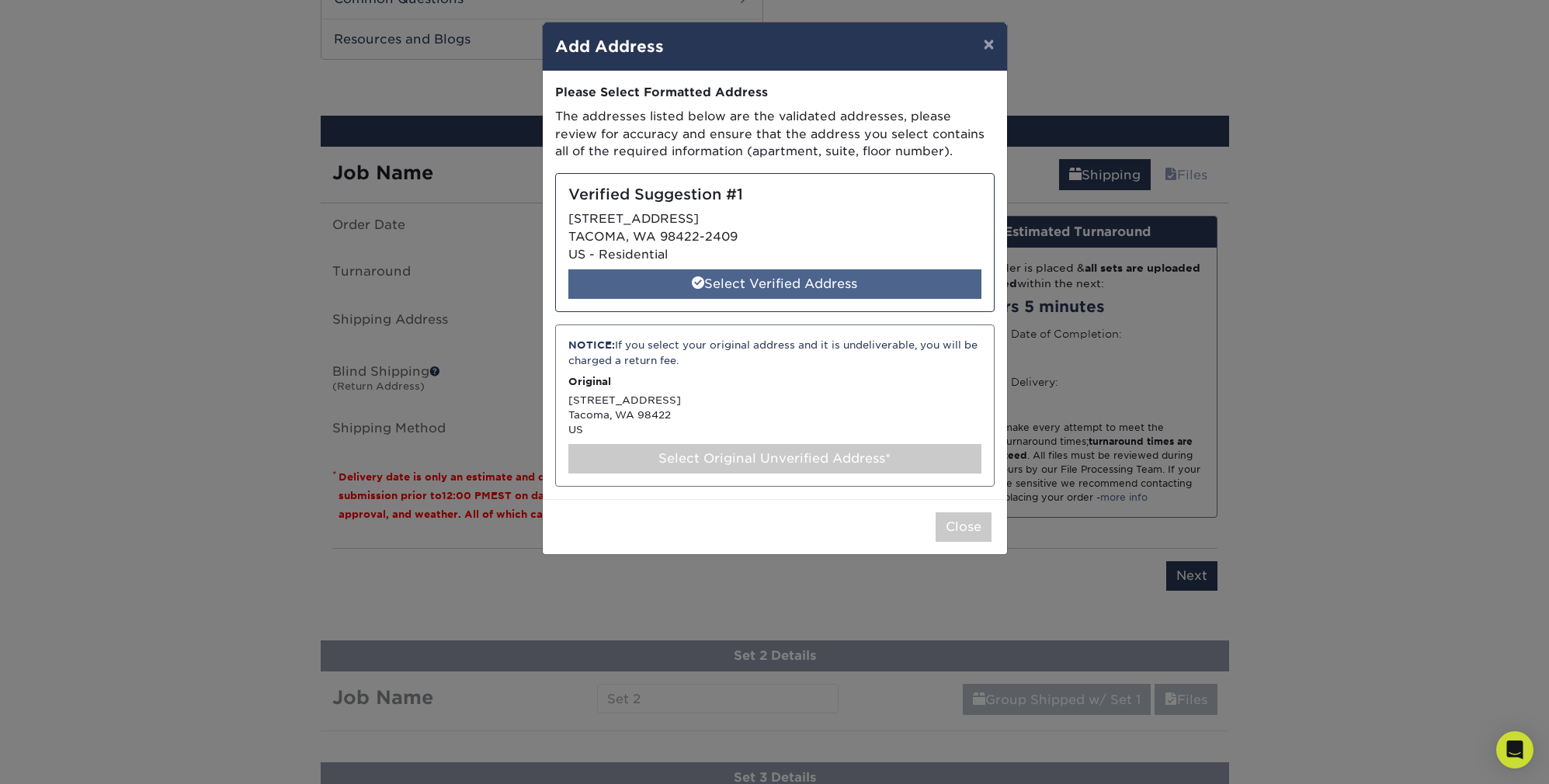
click at [792, 281] on div "Select Verified Address" at bounding box center [774, 283] width 413 height 29
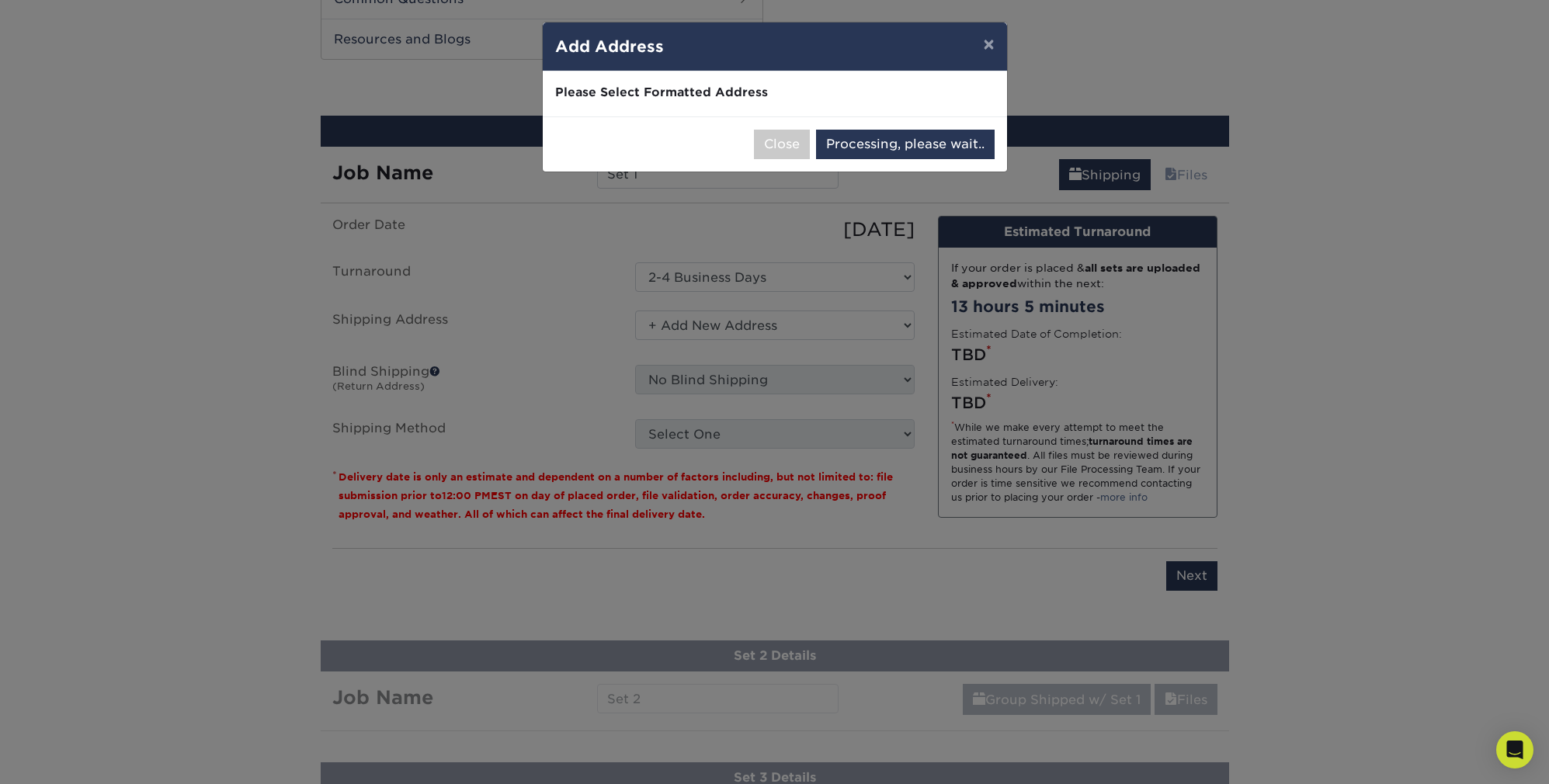
select select "286894"
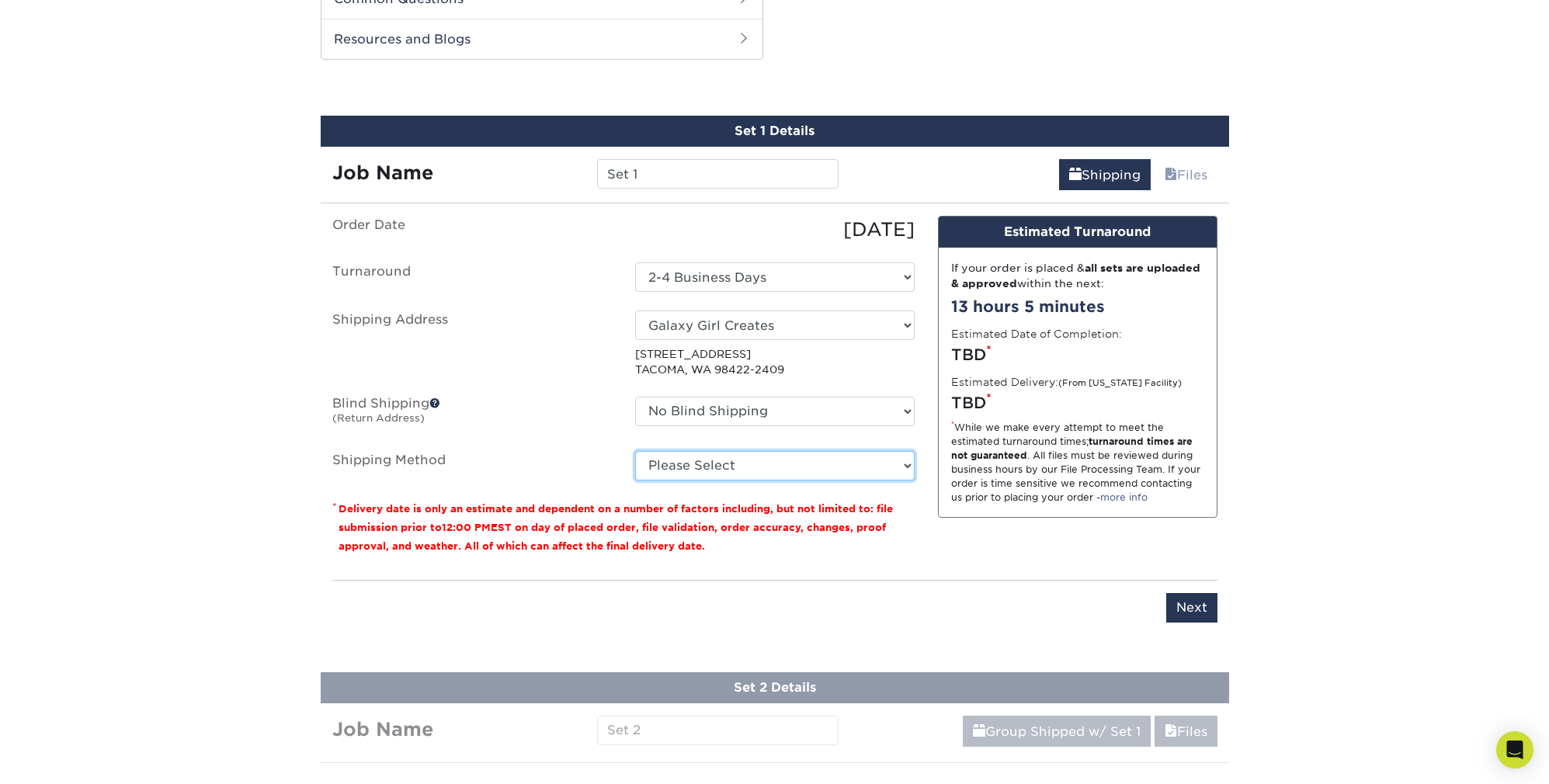
select select "12"
click at [1196, 611] on input "Next" at bounding box center [1192, 607] width 52 height 29
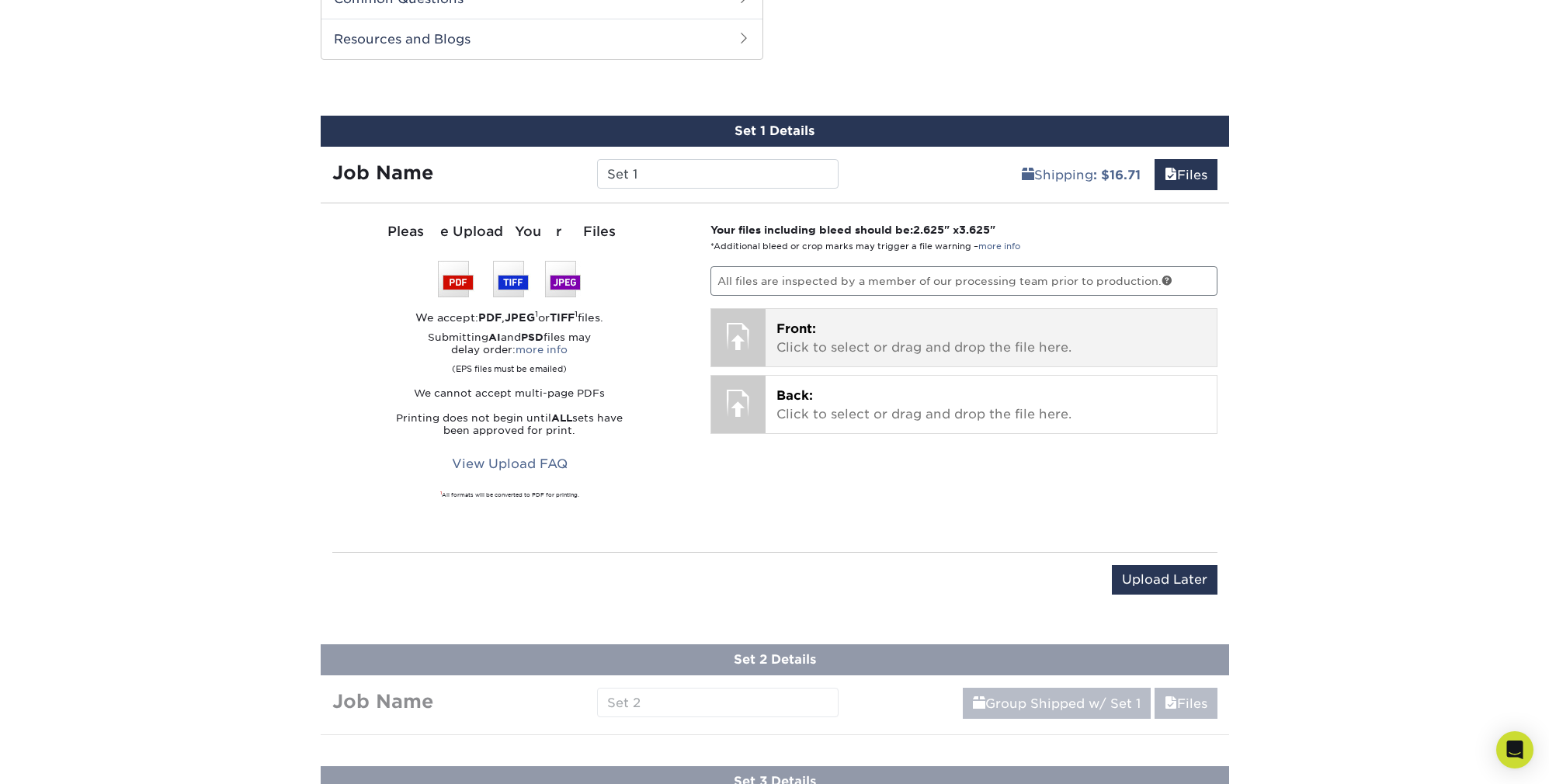
click at [997, 334] on p "Front: Click to select or drag and drop the file here." at bounding box center [990, 338] width 429 height 37
